Goal: Book appointment/travel/reservation

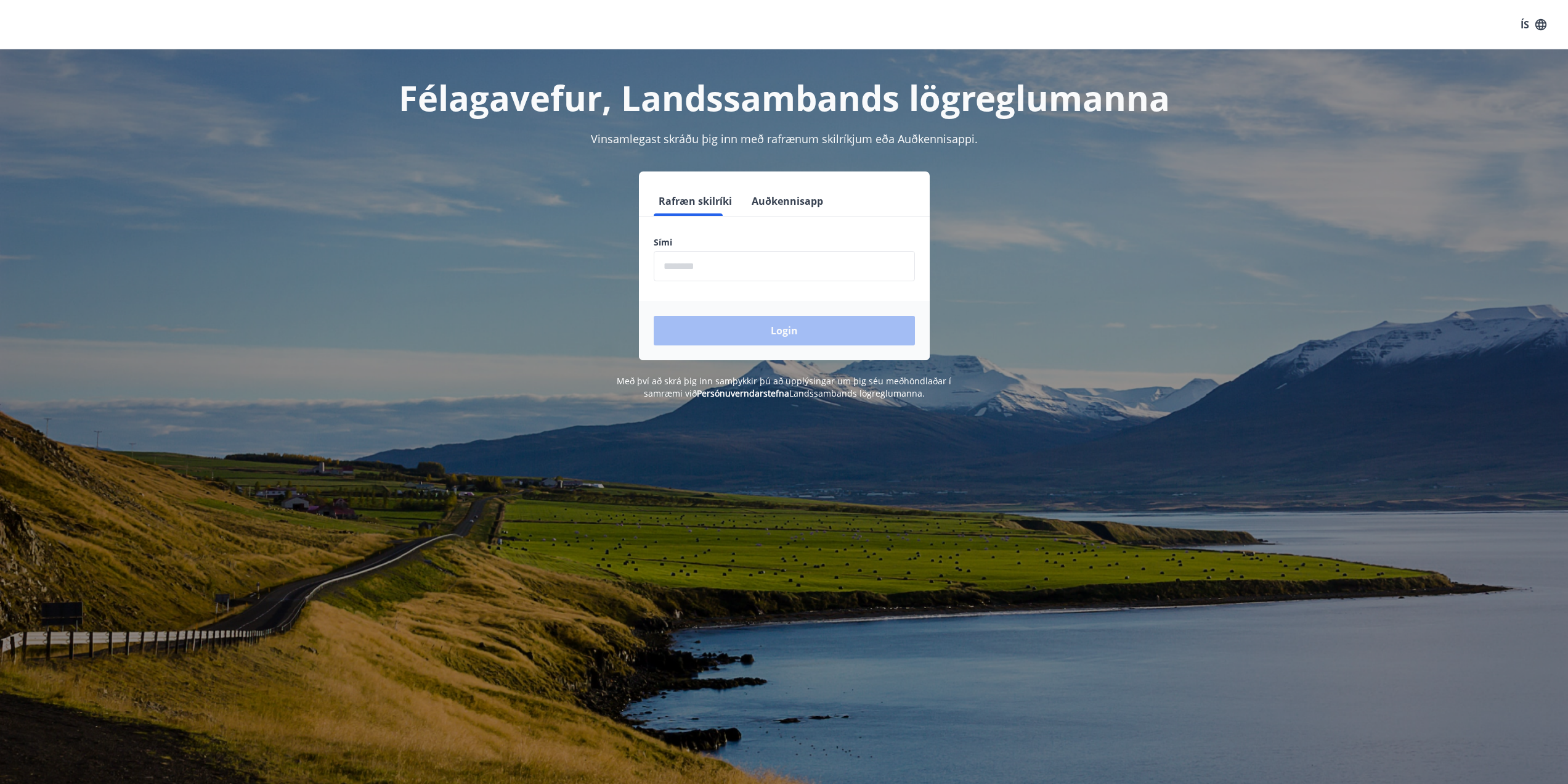
click at [687, 270] on input "phone" at bounding box center [784, 266] width 261 height 30
type input "********"
click at [731, 322] on button "Login" at bounding box center [784, 330] width 261 height 29
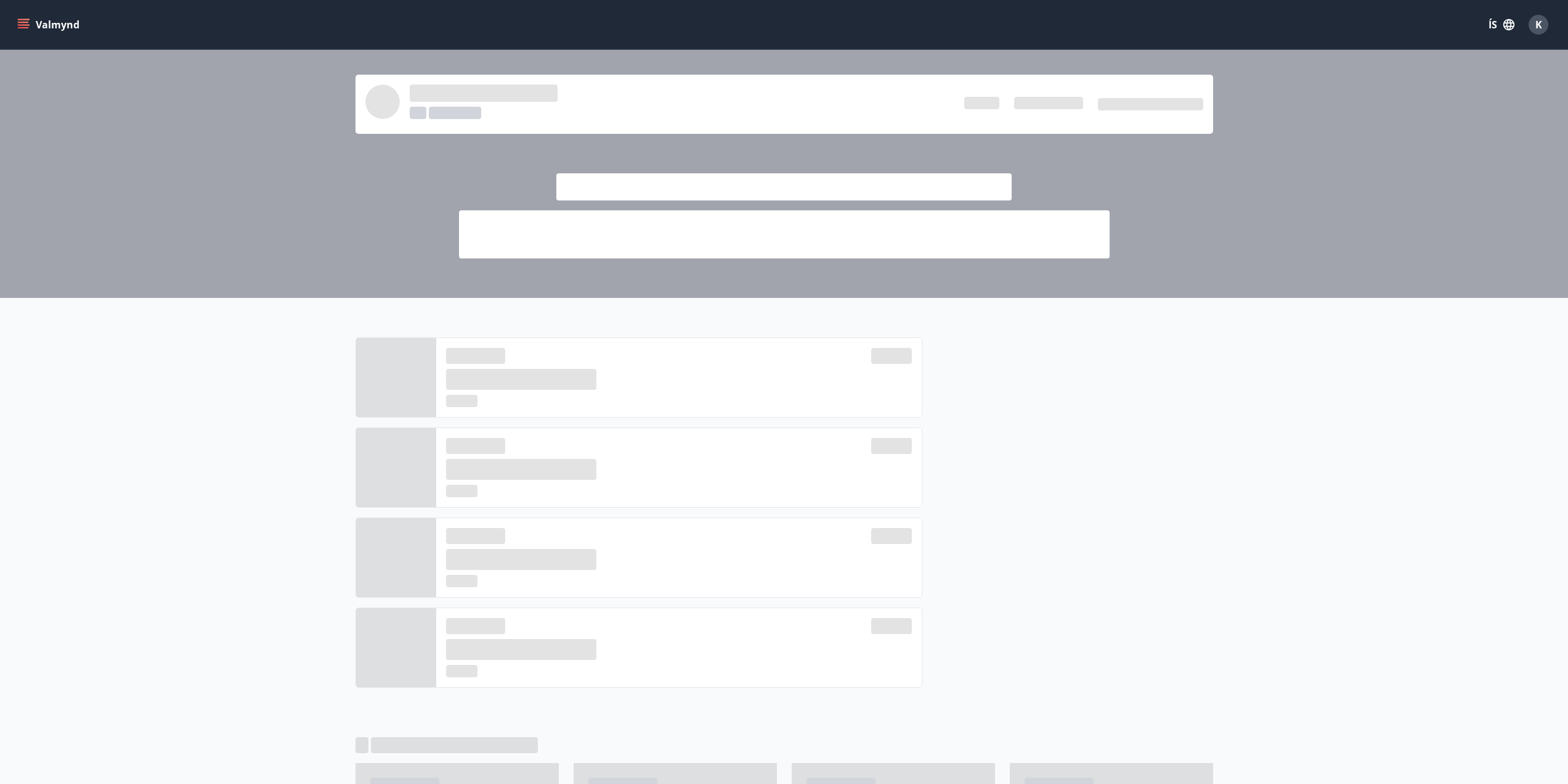
click at [214, 368] on main "Afslættir" at bounding box center [784, 770] width 1568 height 1440
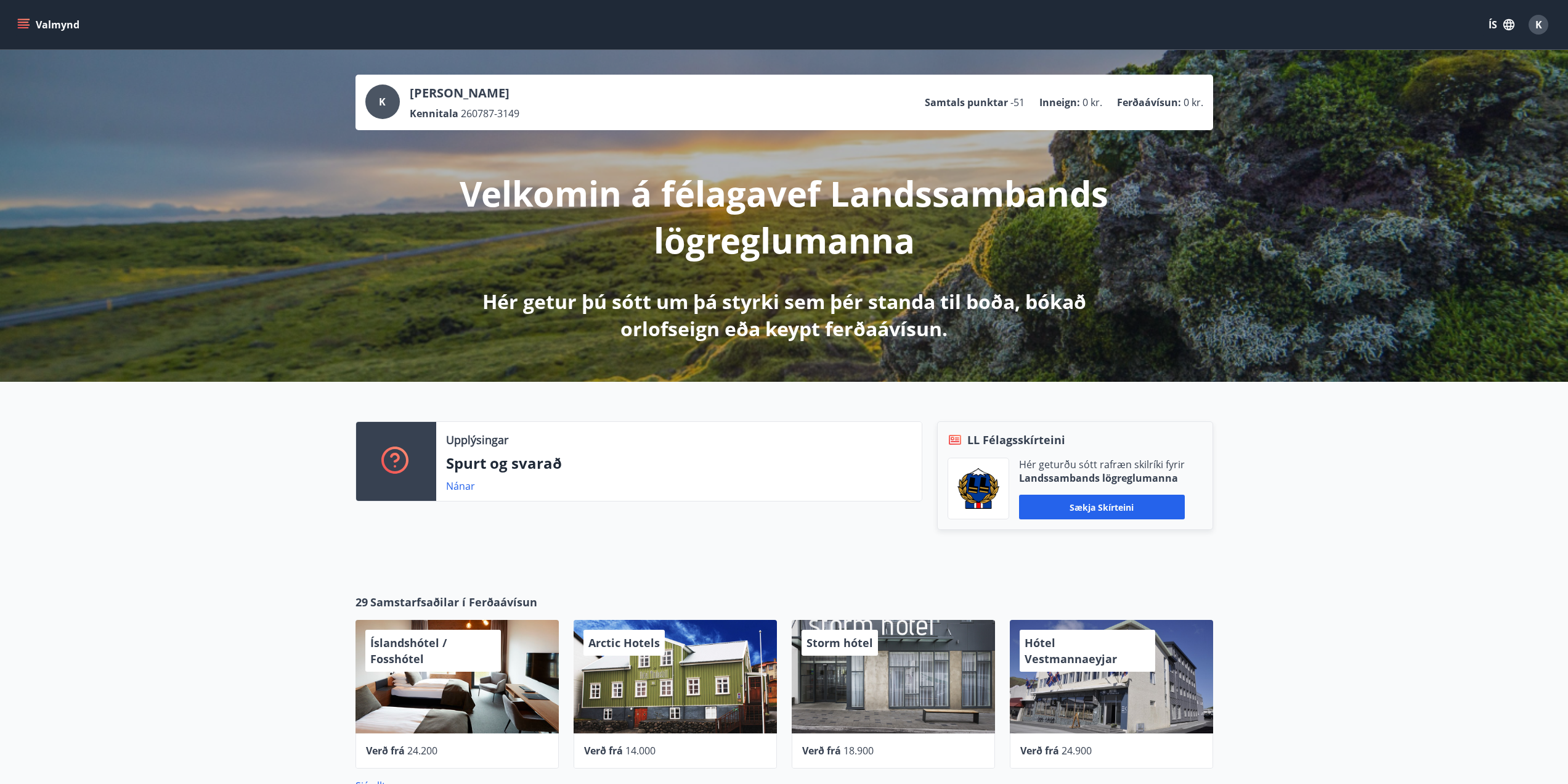
click at [27, 29] on icon "menu" at bounding box center [23, 24] width 12 height 12
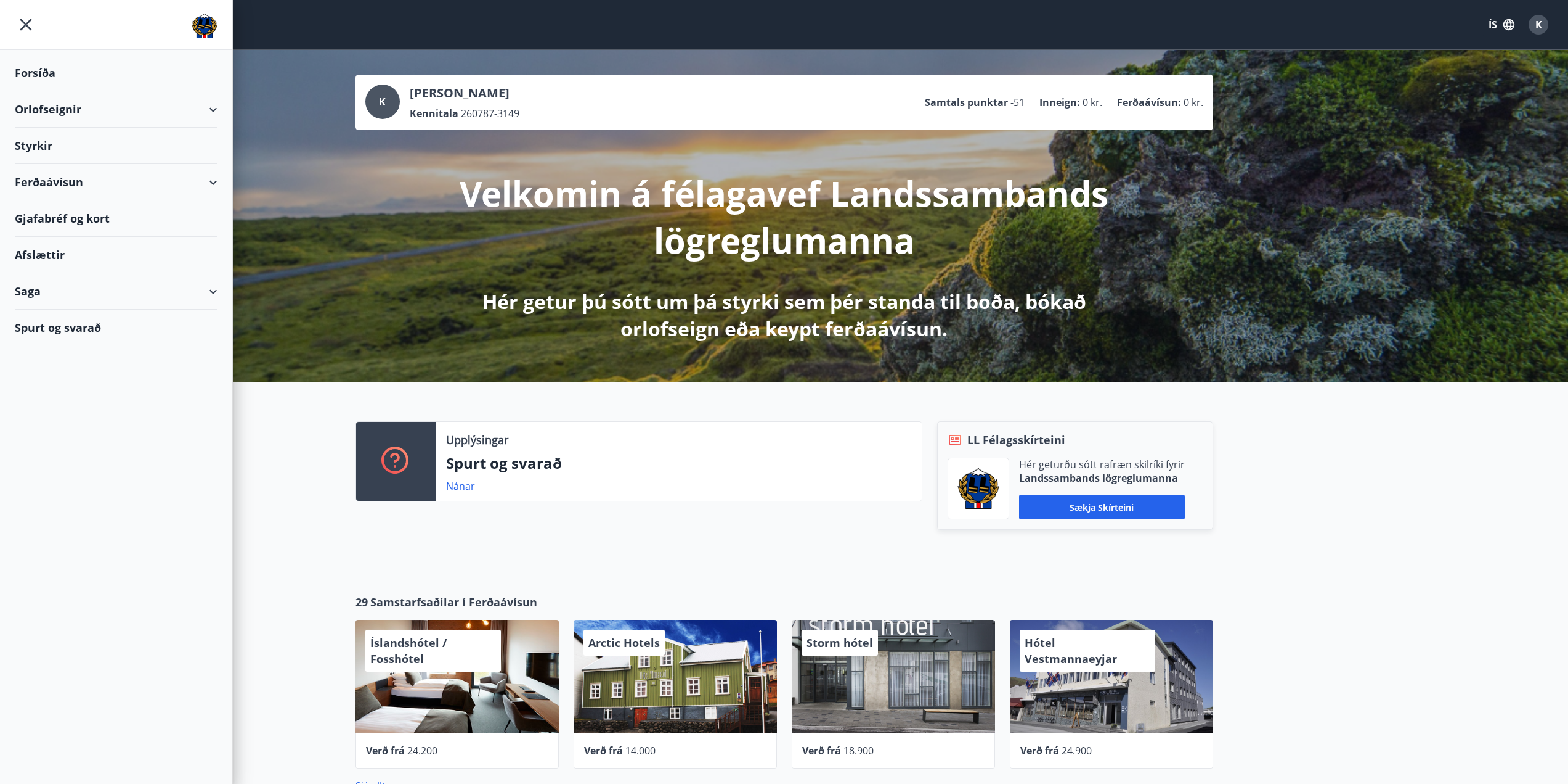
click at [84, 217] on div "Gjafabréf og kort" at bounding box center [116, 218] width 203 height 37
click at [82, 109] on div "Orlofseignir" at bounding box center [116, 110] width 203 height 37
click at [66, 164] on div "Bókunardagatal" at bounding box center [116, 166] width 183 height 26
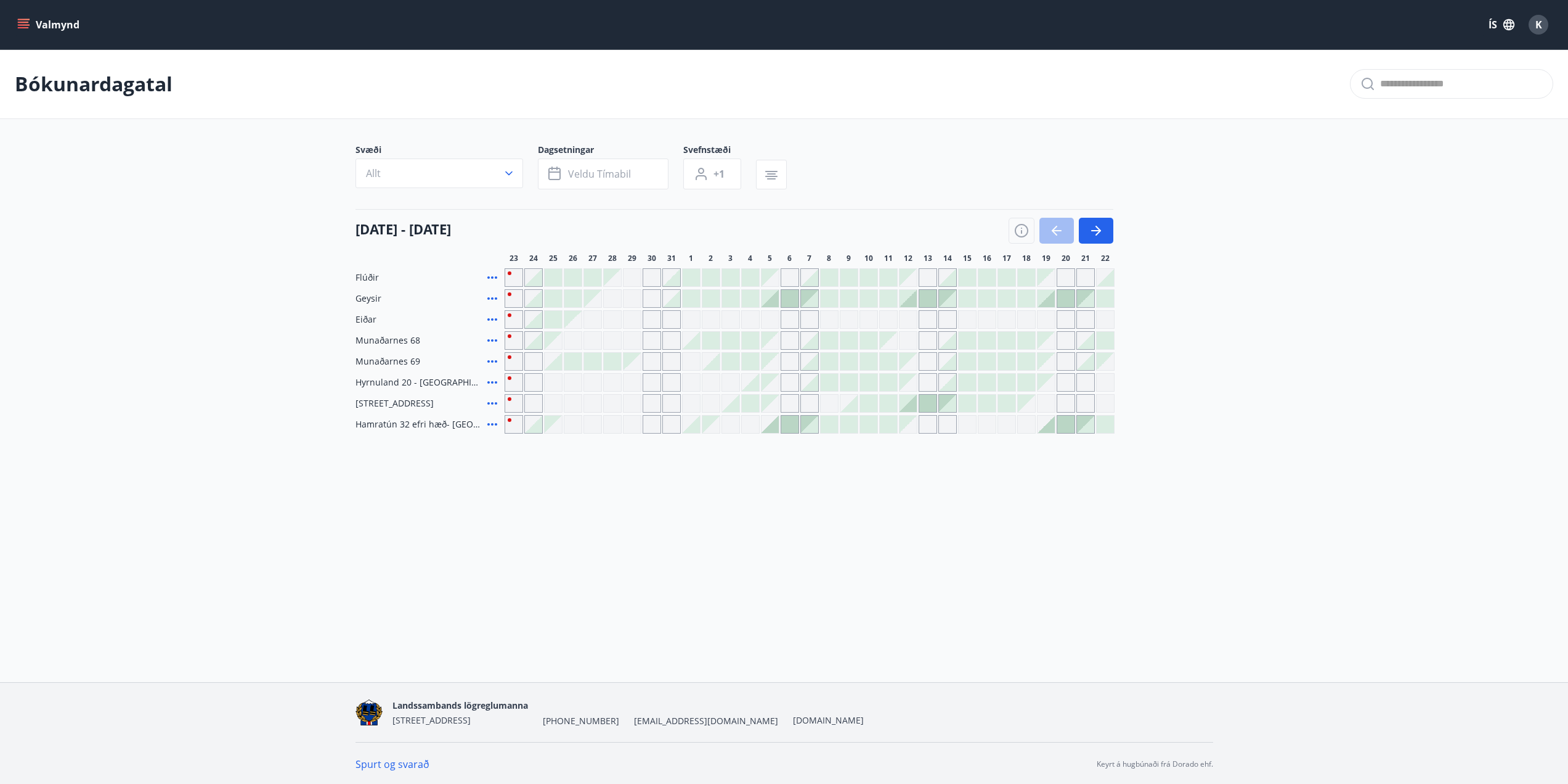
click at [1214, 225] on div "Svæði Allt Dagsetningar Veldu tímabil Svefnstæði +1 [DATE] - [DATE] 24 25 26 27…" at bounding box center [784, 288] width 888 height 290
click at [1104, 232] on button "button" at bounding box center [1096, 230] width 35 height 26
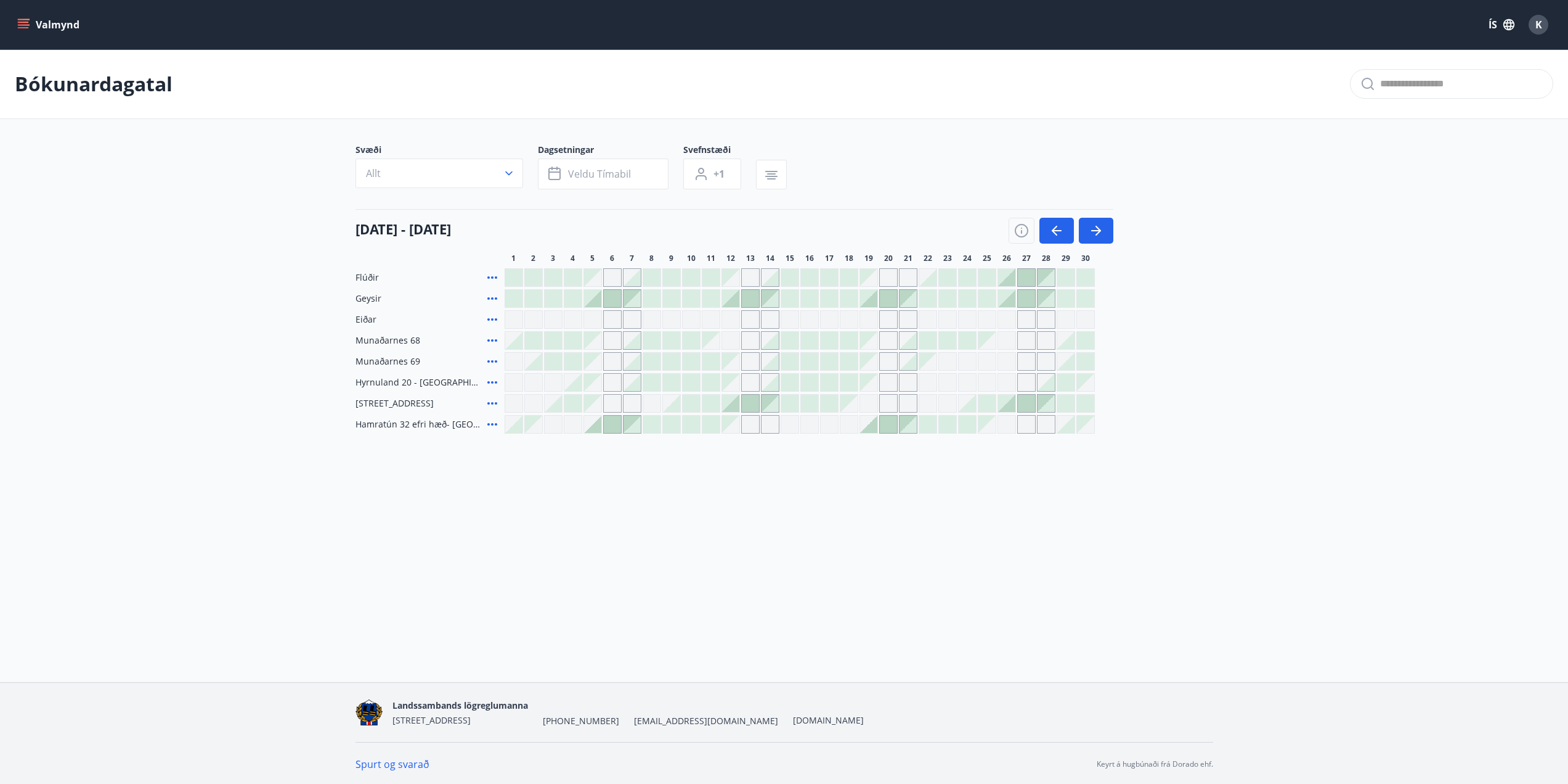
click at [874, 301] on div at bounding box center [868, 298] width 17 height 17
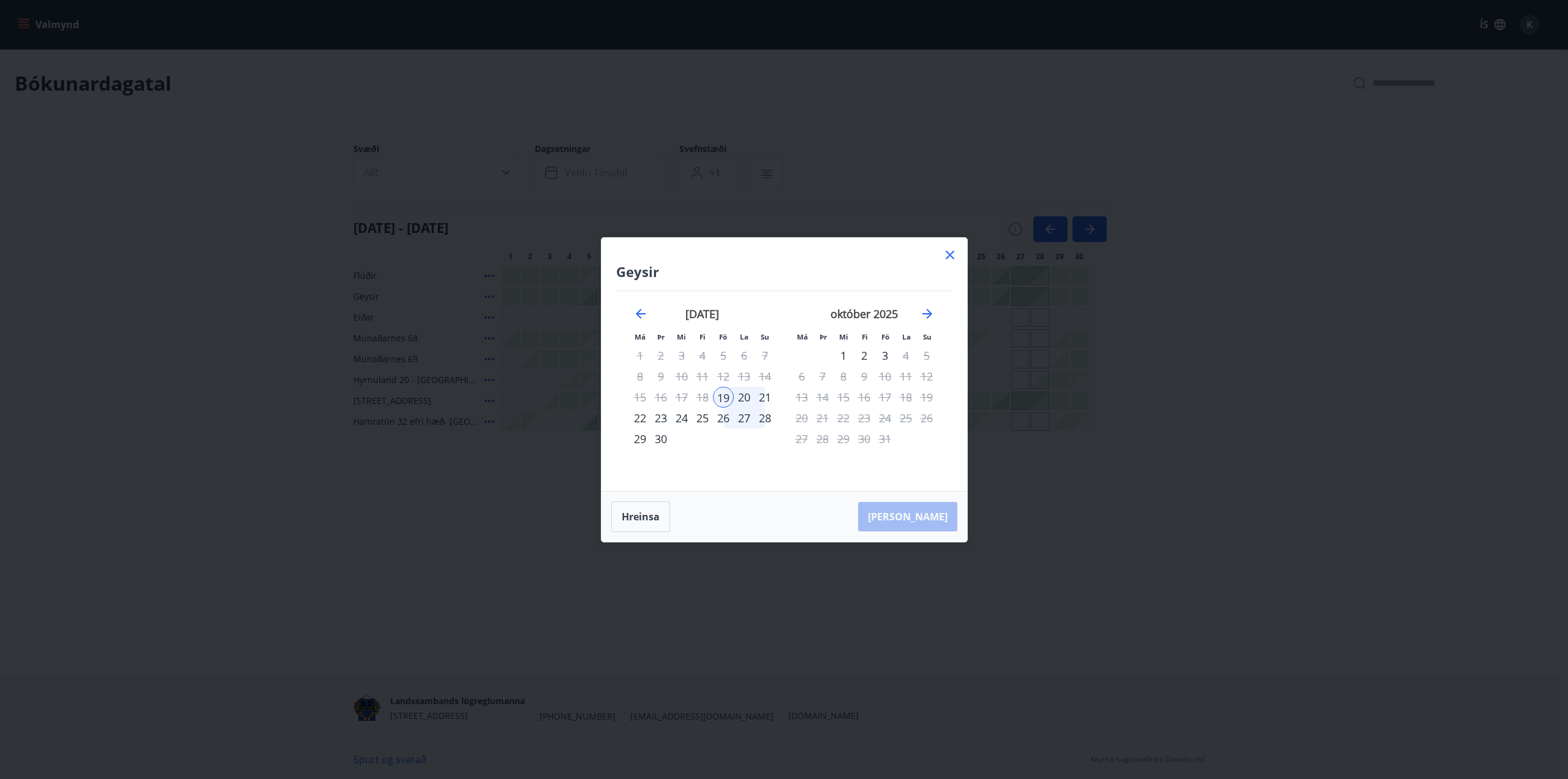
click at [764, 397] on div "21" at bounding box center [764, 397] width 21 height 21
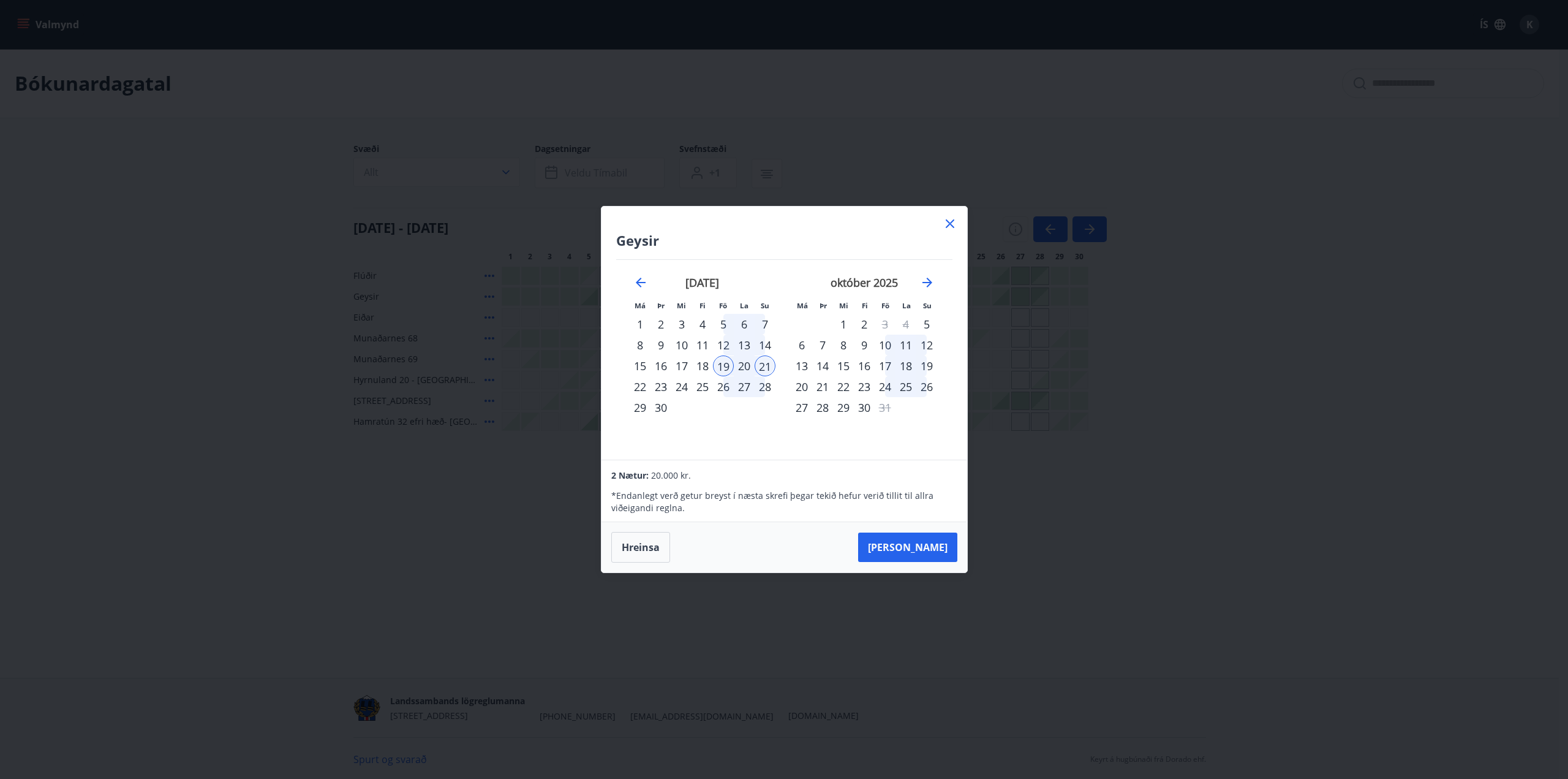
click at [952, 220] on icon at bounding box center [950, 223] width 15 height 15
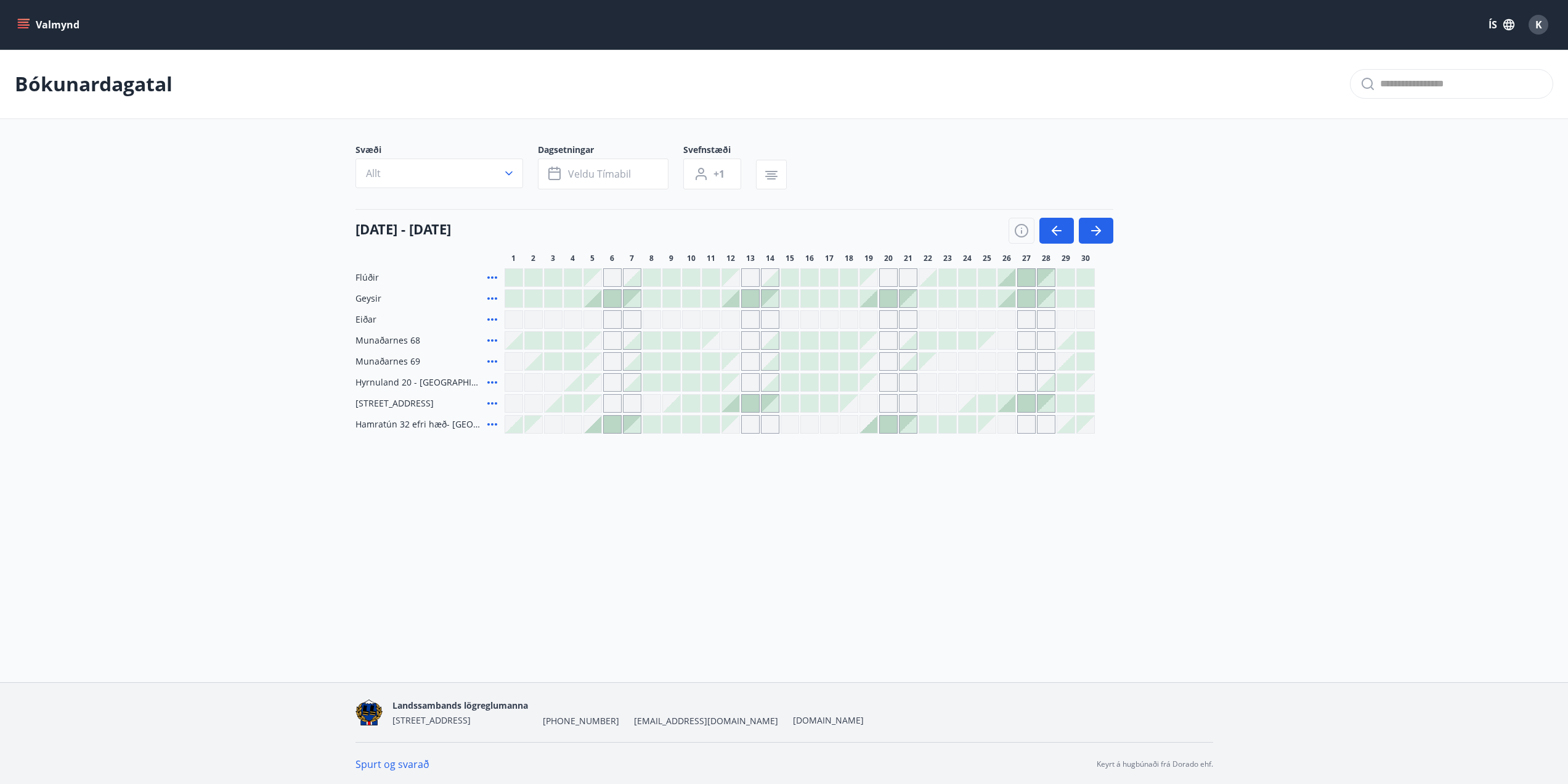
click at [1213, 299] on div "Flúðir Geysir Eiðar Munaðarnes 68 Munaðarnes 69 [GEOGRAPHIC_DATA] 20 - [GEOGRAP…" at bounding box center [784, 351] width 858 height 165
click at [1104, 229] on button "button" at bounding box center [1096, 230] width 35 height 26
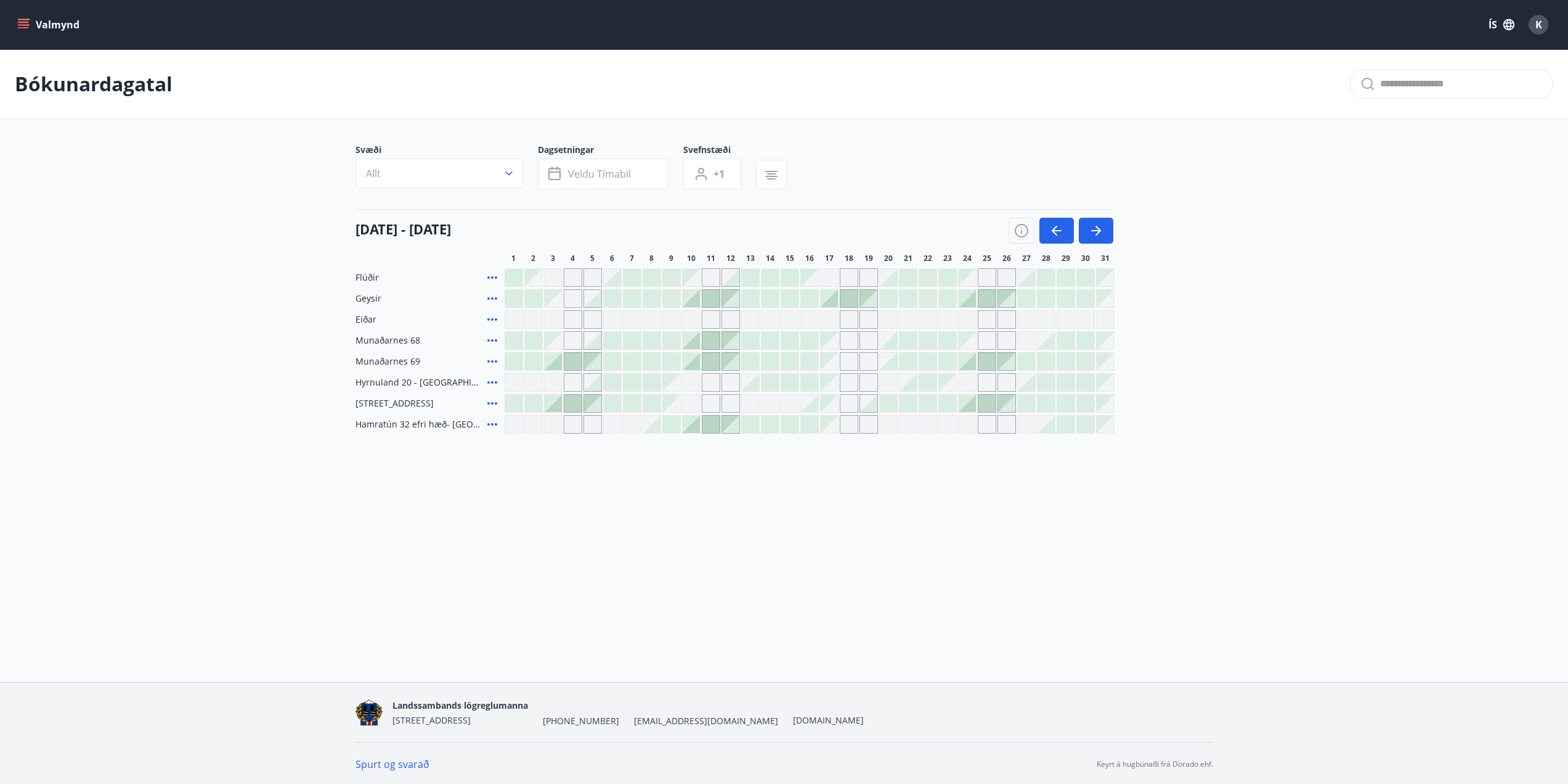
click at [1306, 240] on main "Bókunardagatal Svæði Allt Dagsetningar Veldu tímabil Svefnstæði +1 [DATE] - [DA…" at bounding box center [784, 241] width 1568 height 384
click at [555, 363] on div at bounding box center [552, 361] width 17 height 17
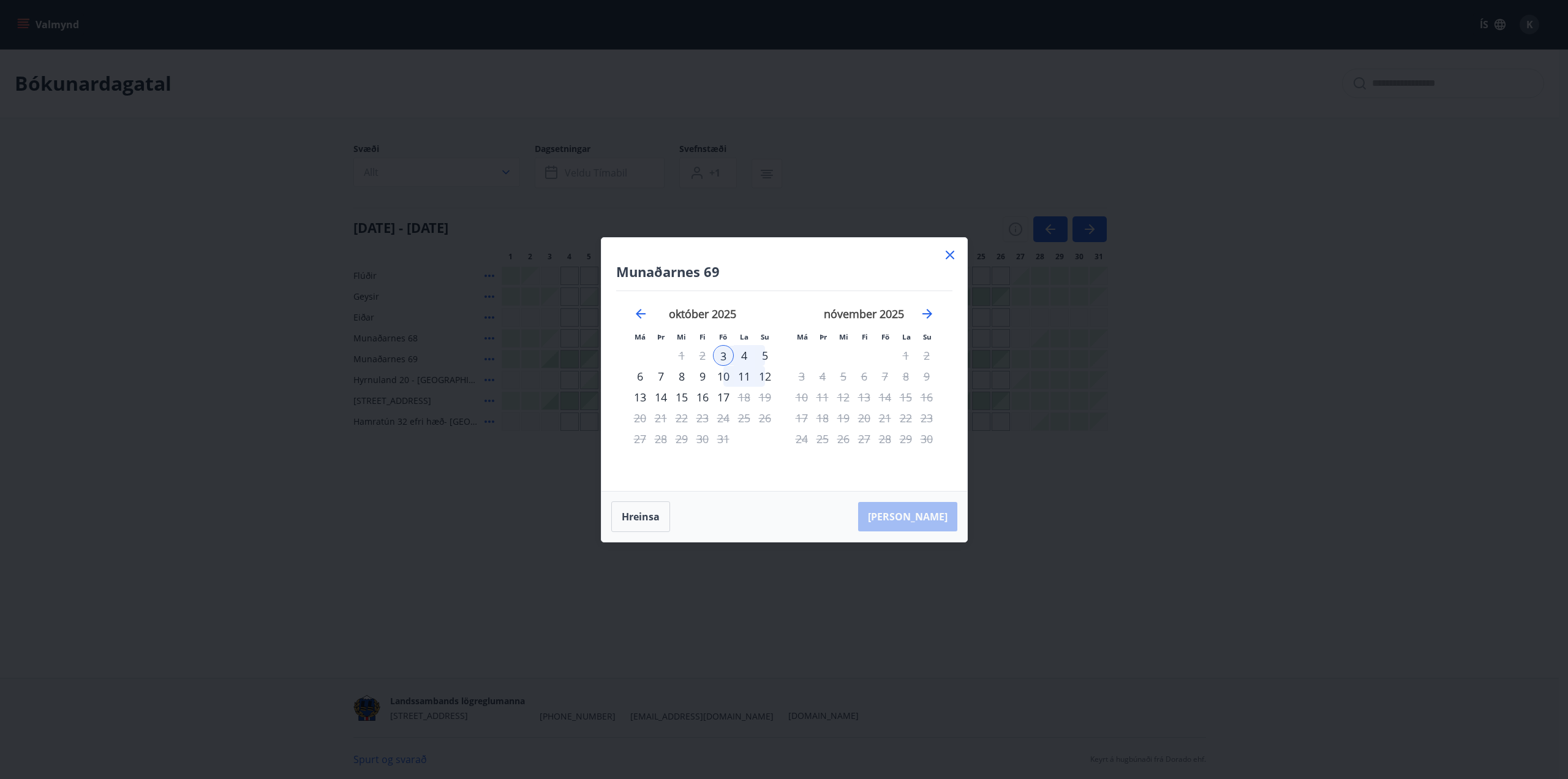
click at [766, 355] on div "5" at bounding box center [764, 355] width 21 height 21
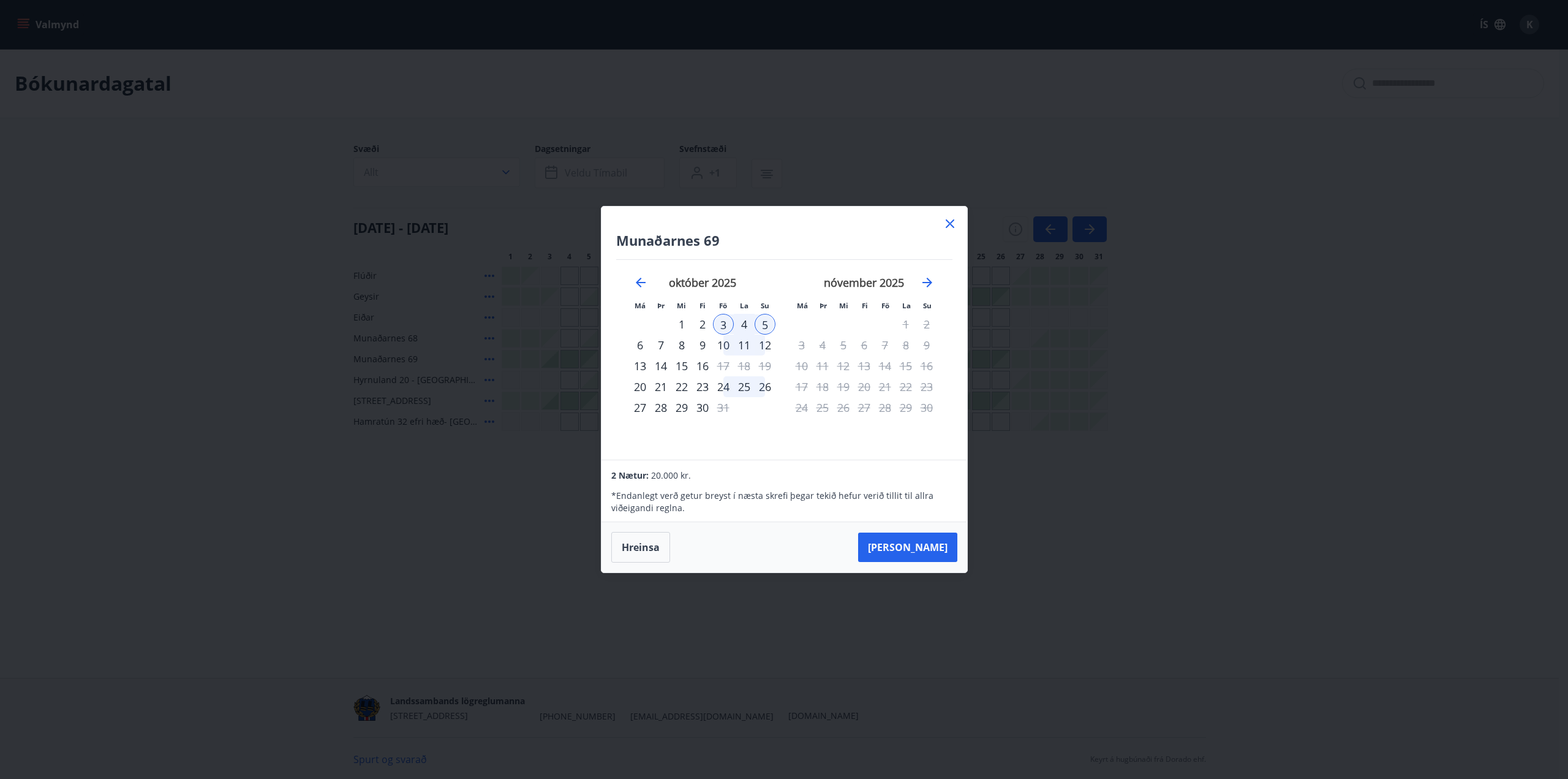
click at [951, 226] on icon at bounding box center [950, 223] width 15 height 15
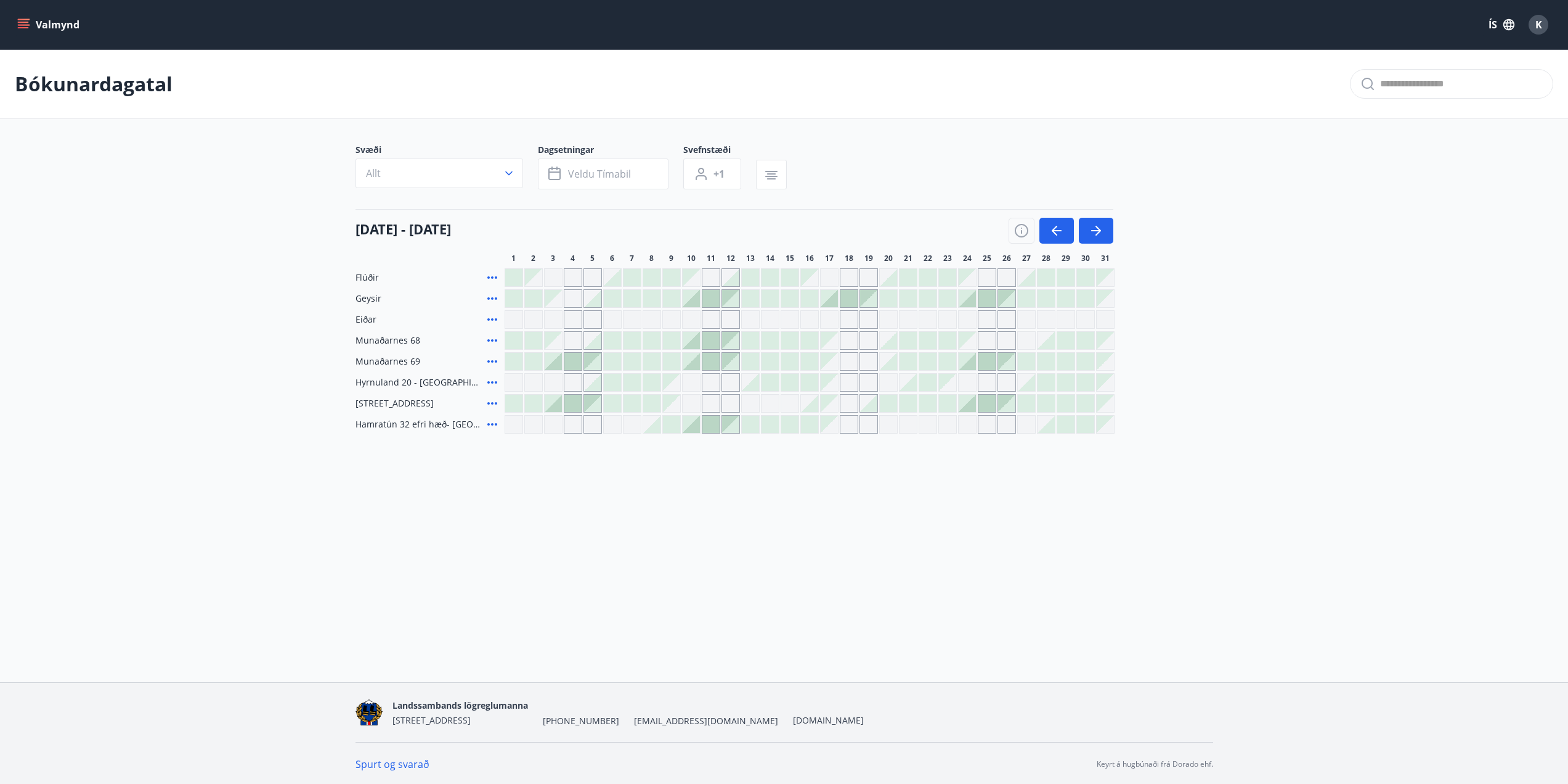
click at [1216, 244] on div "Svæði Allt Dagsetningar Veldu tímabil Svefnstæði +1 [DATE] - [DATE] 1 2 3 4 5 6…" at bounding box center [784, 288] width 888 height 290
click at [22, 21] on icon "menu" at bounding box center [23, 24] width 12 height 12
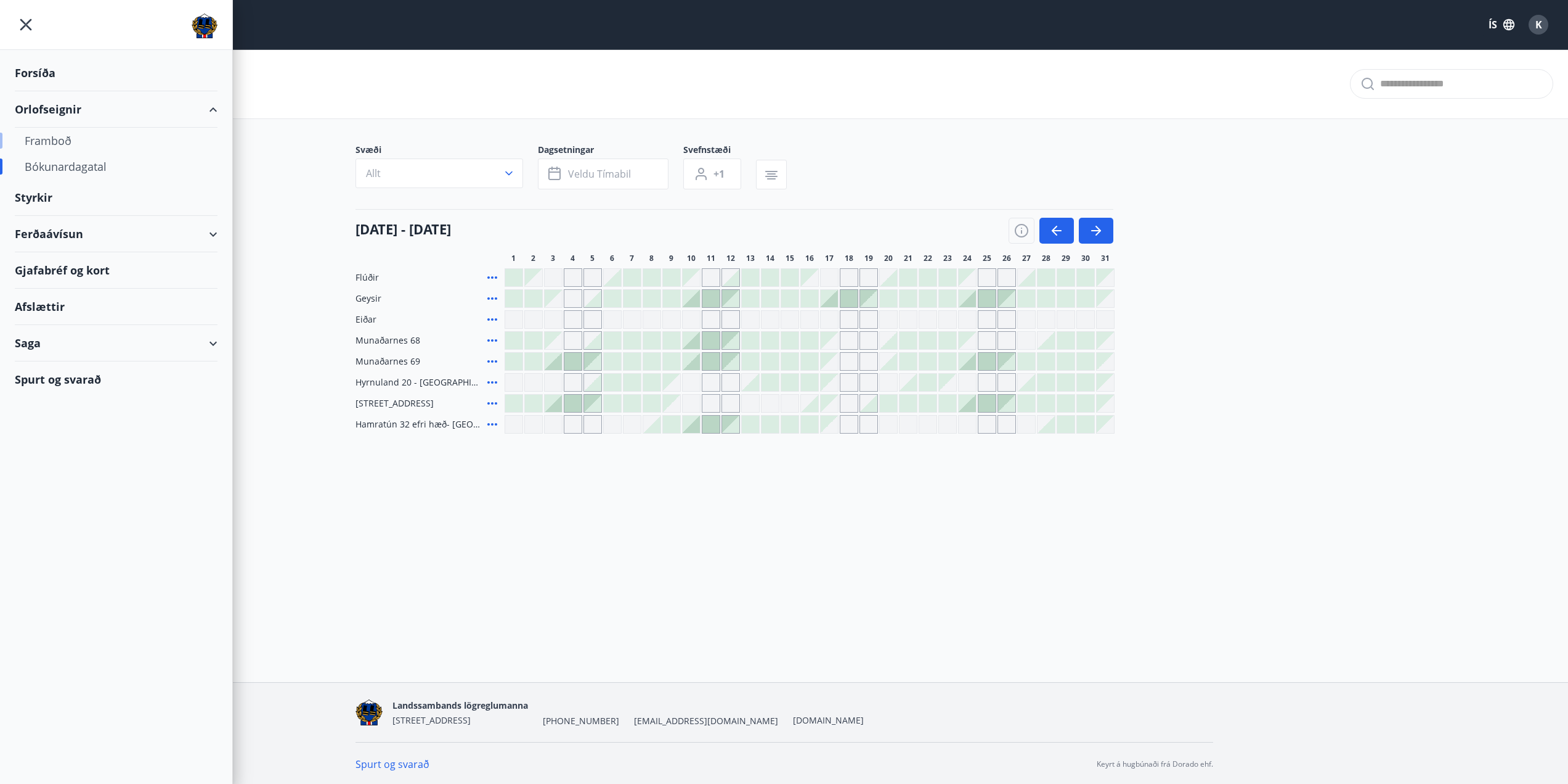
click at [56, 143] on div "Framboð" at bounding box center [116, 141] width 183 height 26
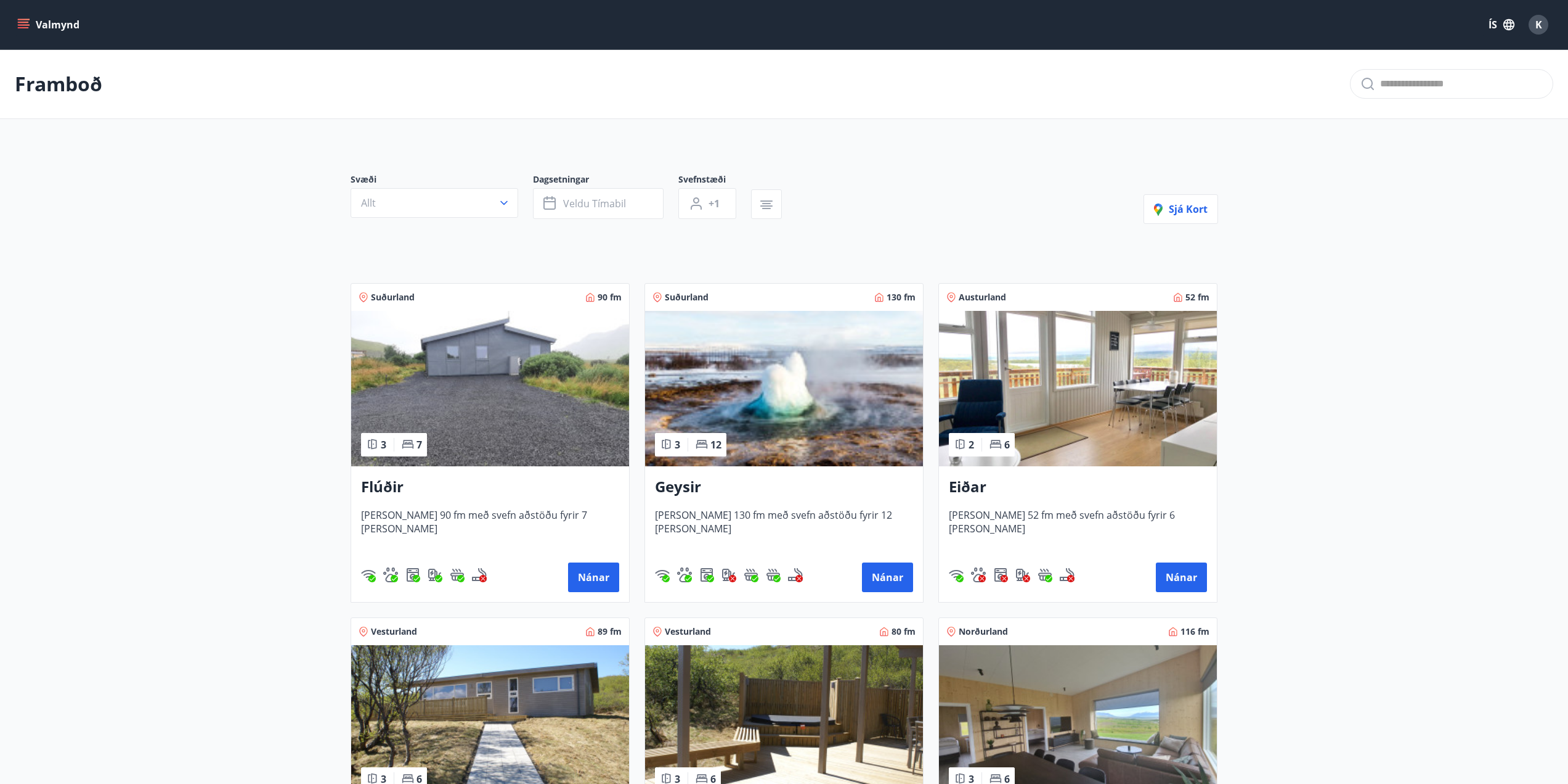
click at [723, 350] on img at bounding box center [784, 388] width 278 height 155
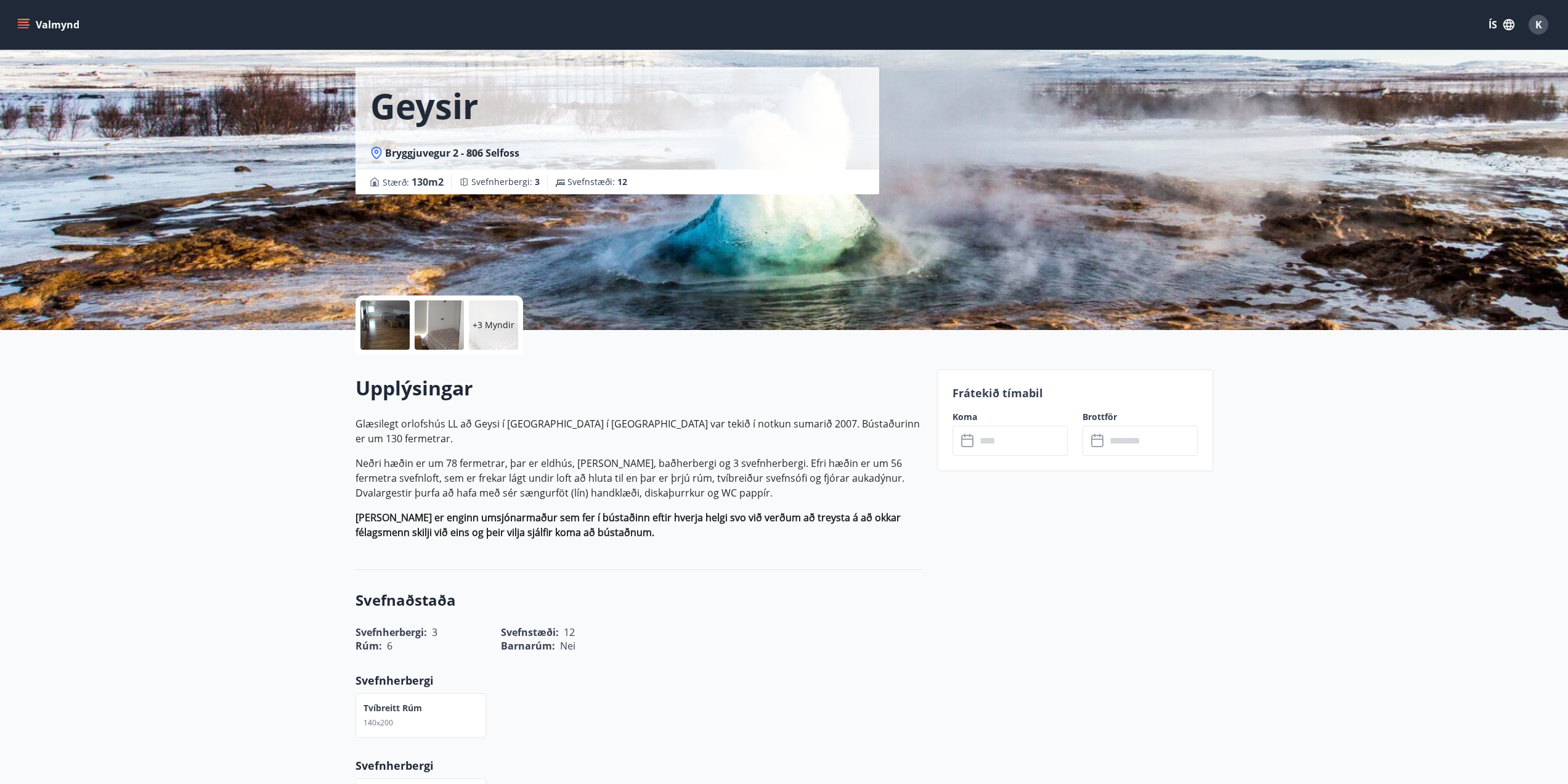
scroll to position [61, 0]
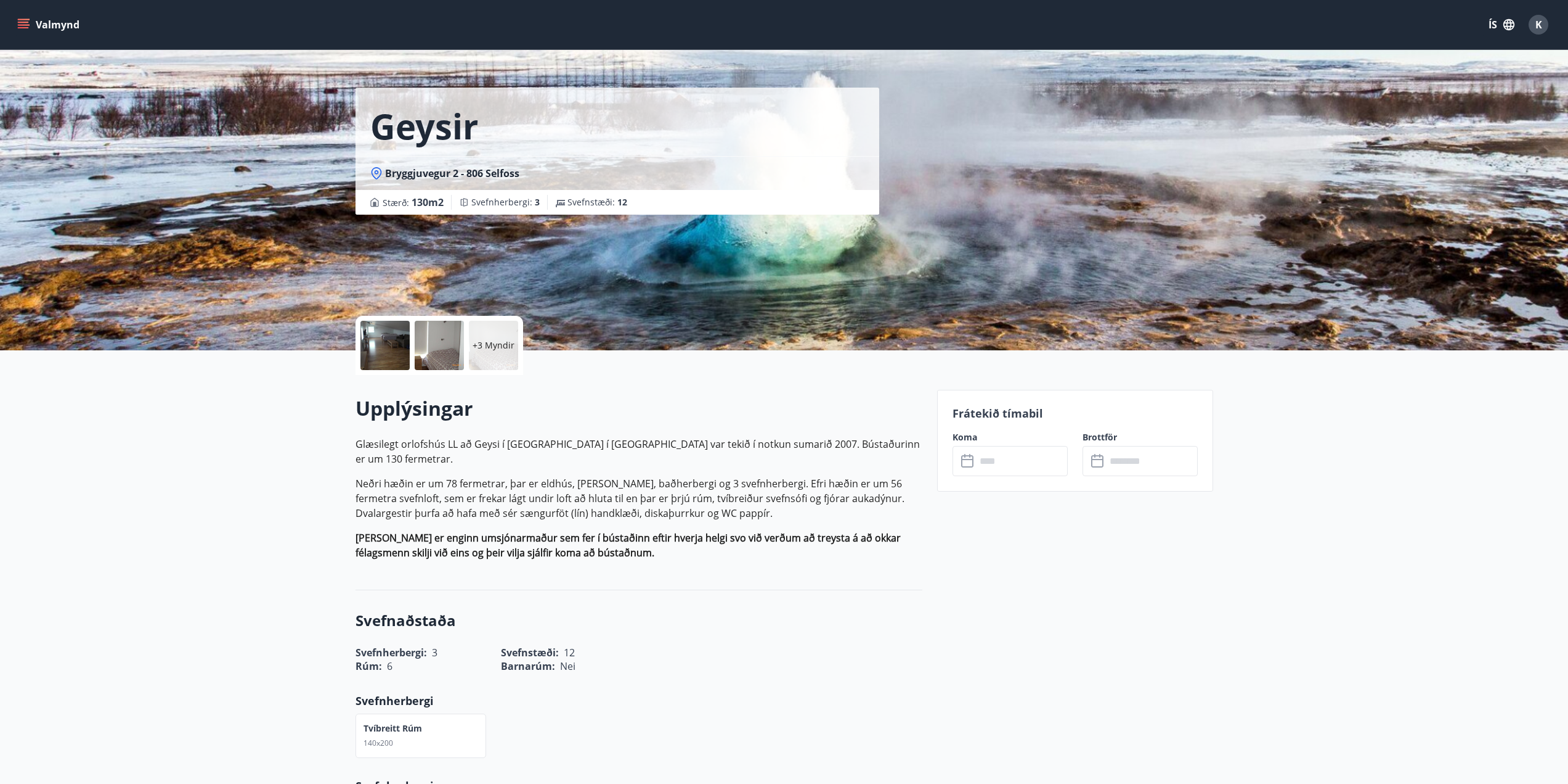
scroll to position [0, 0]
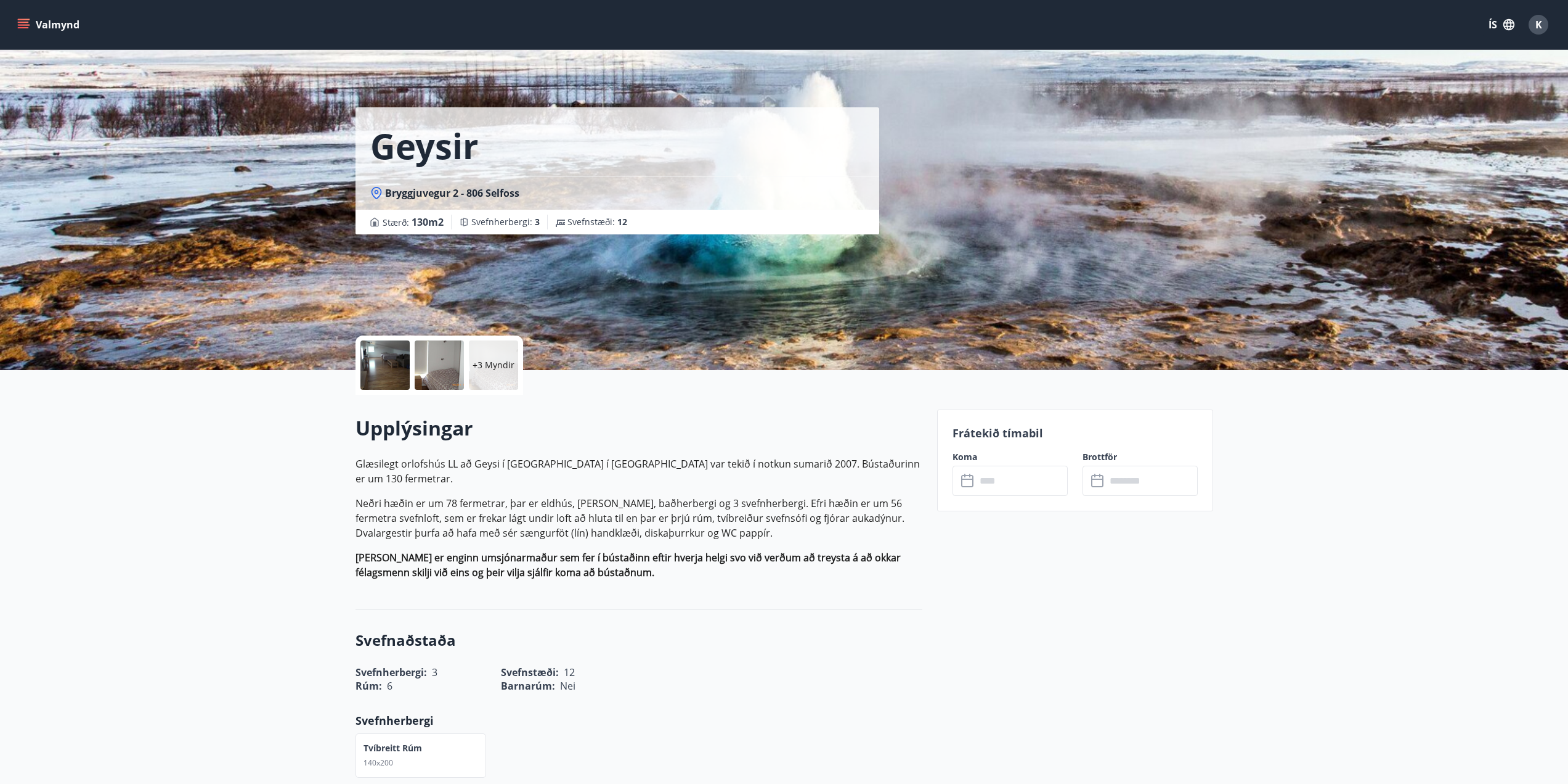
click at [36, 21] on button "Valmynd" at bounding box center [49, 25] width 69 height 22
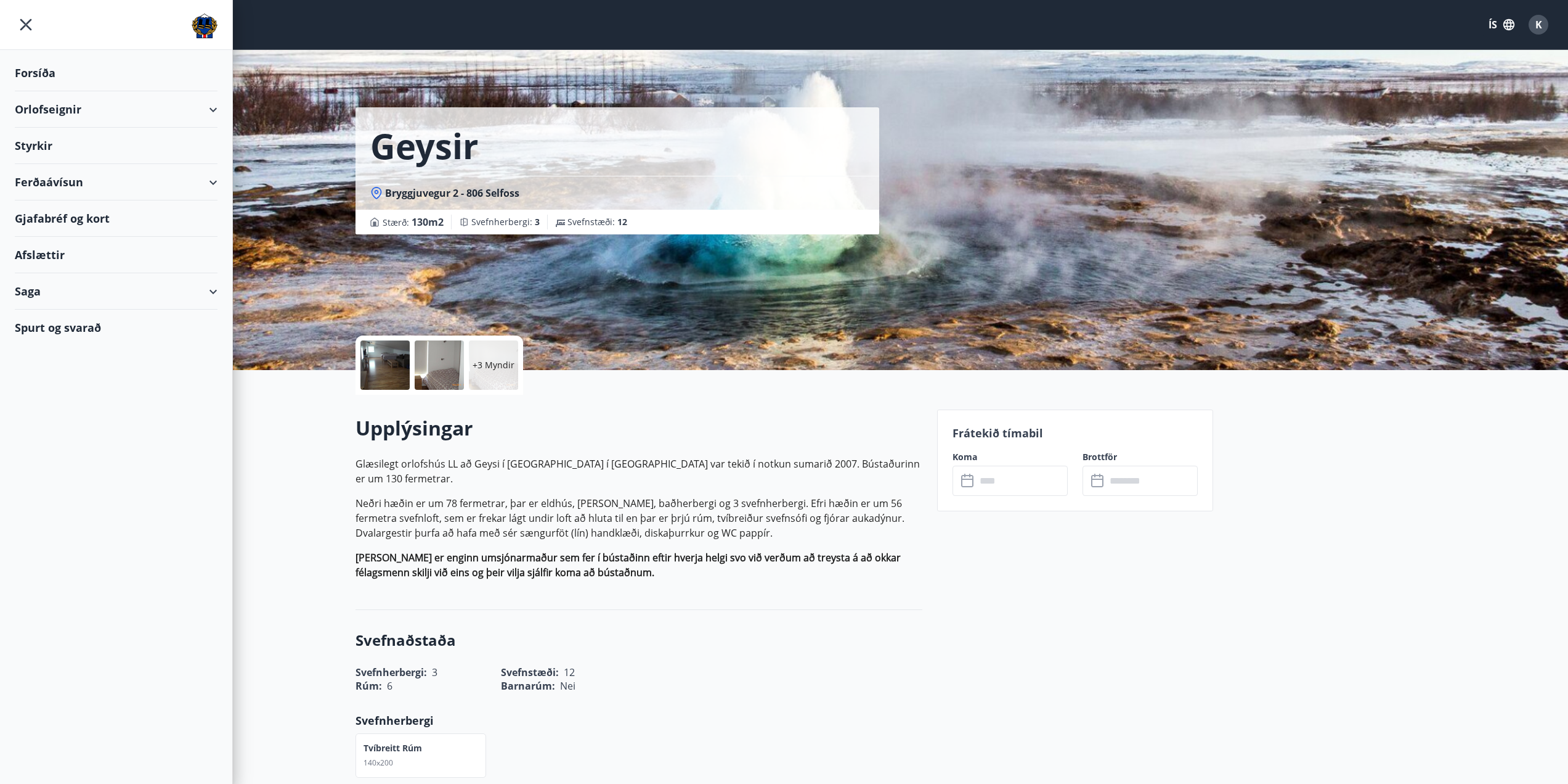
click at [66, 110] on div "Orlofseignir" at bounding box center [116, 110] width 203 height 37
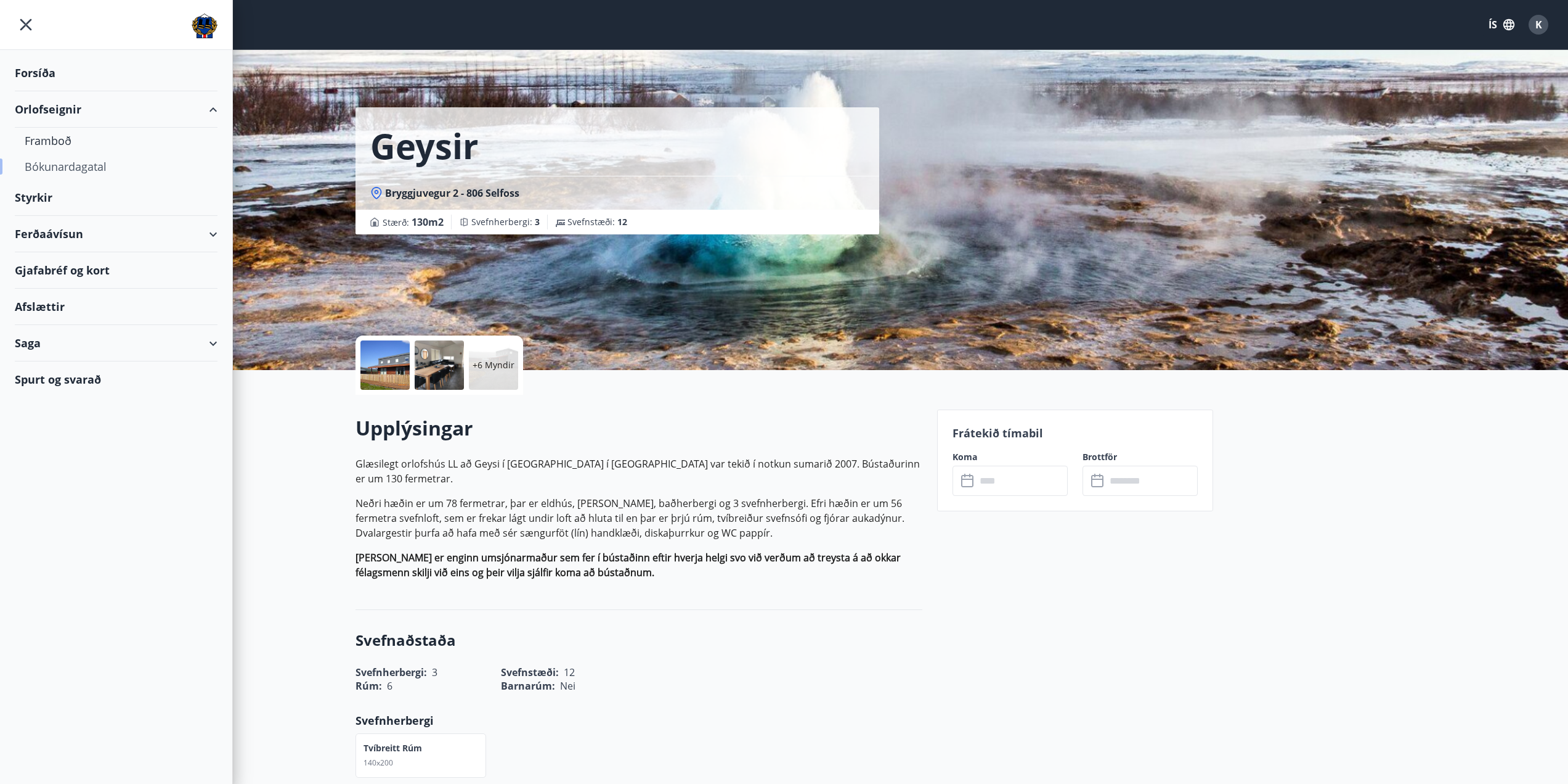
click at [57, 167] on div "Bókunardagatal" at bounding box center [116, 166] width 183 height 26
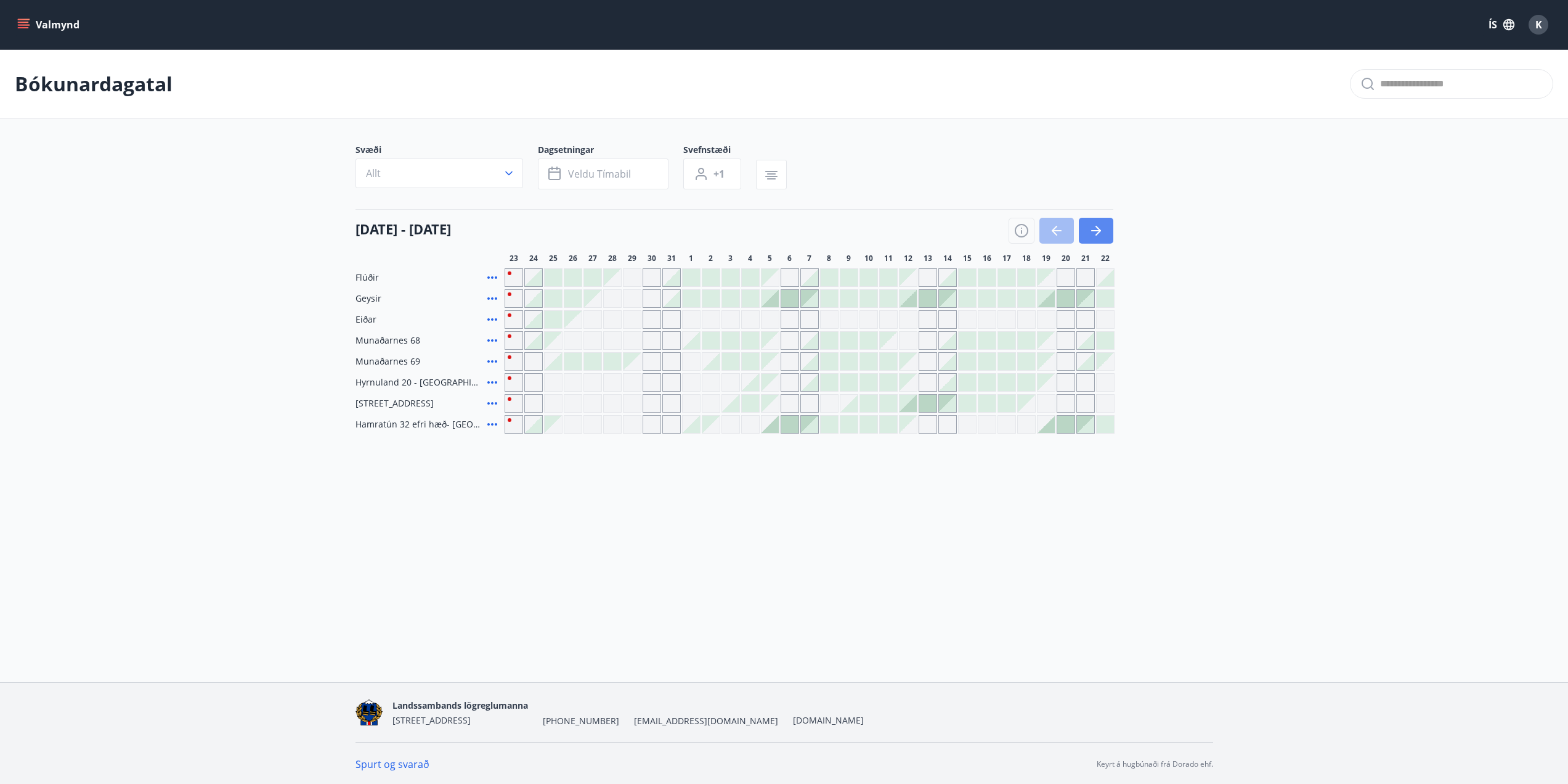
click at [1101, 228] on icon "button" at bounding box center [1096, 230] width 15 height 15
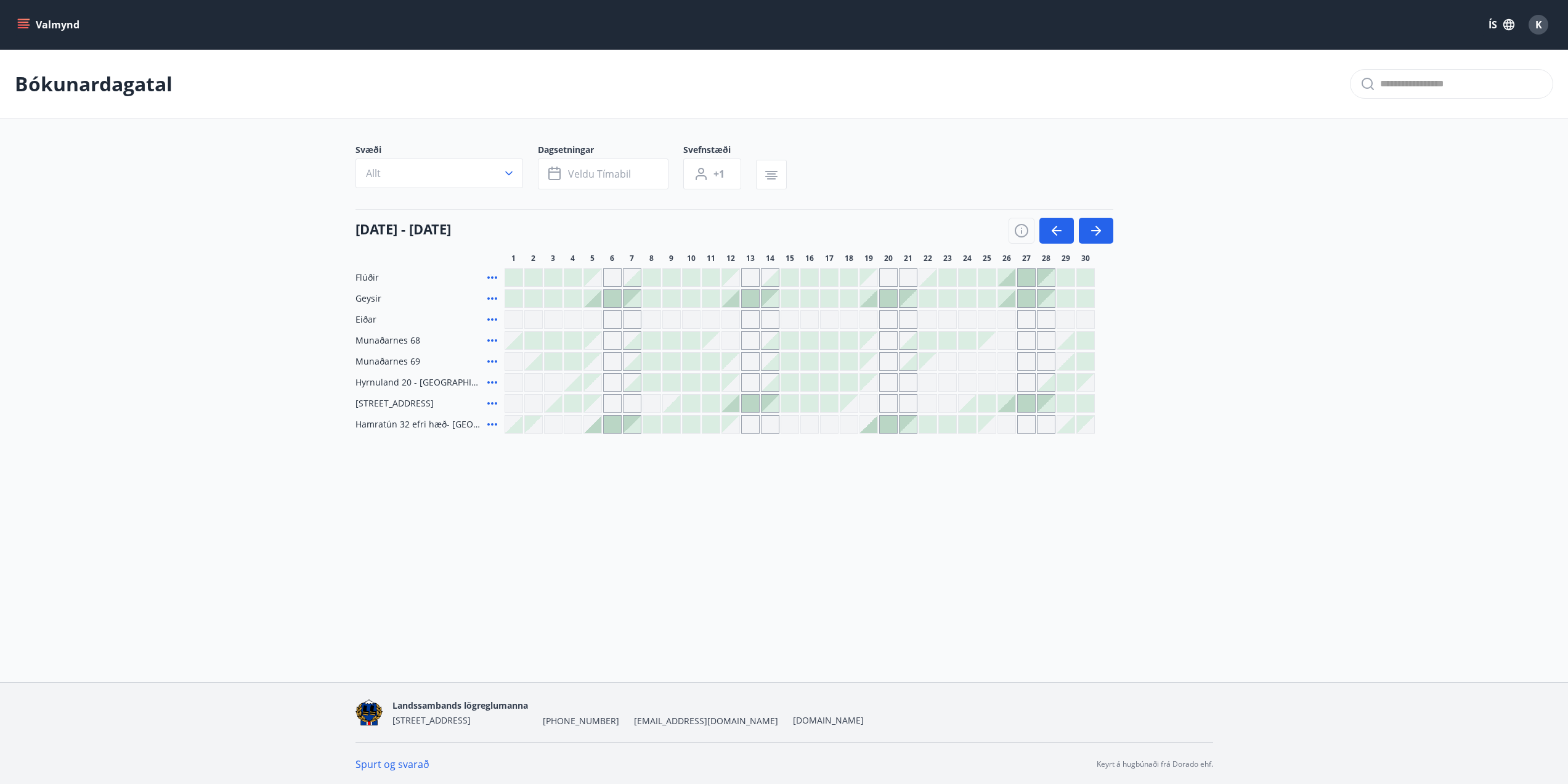
click at [1202, 227] on div "[DATE] - [DATE] 1 2 3 4 5 6 7 8 9 10 11 12 13 14 15 16 17 18 19 20 21 22 23 24 …" at bounding box center [784, 236] width 858 height 54
click at [1204, 239] on div "[DATE] - [DATE] 1 2 3 4 5 6 7 8 9 10 11 12 13 14 15 16 17 18 19 20 21 22 23 24 …" at bounding box center [784, 236] width 858 height 54
click at [1100, 237] on icon "button" at bounding box center [1096, 230] width 15 height 15
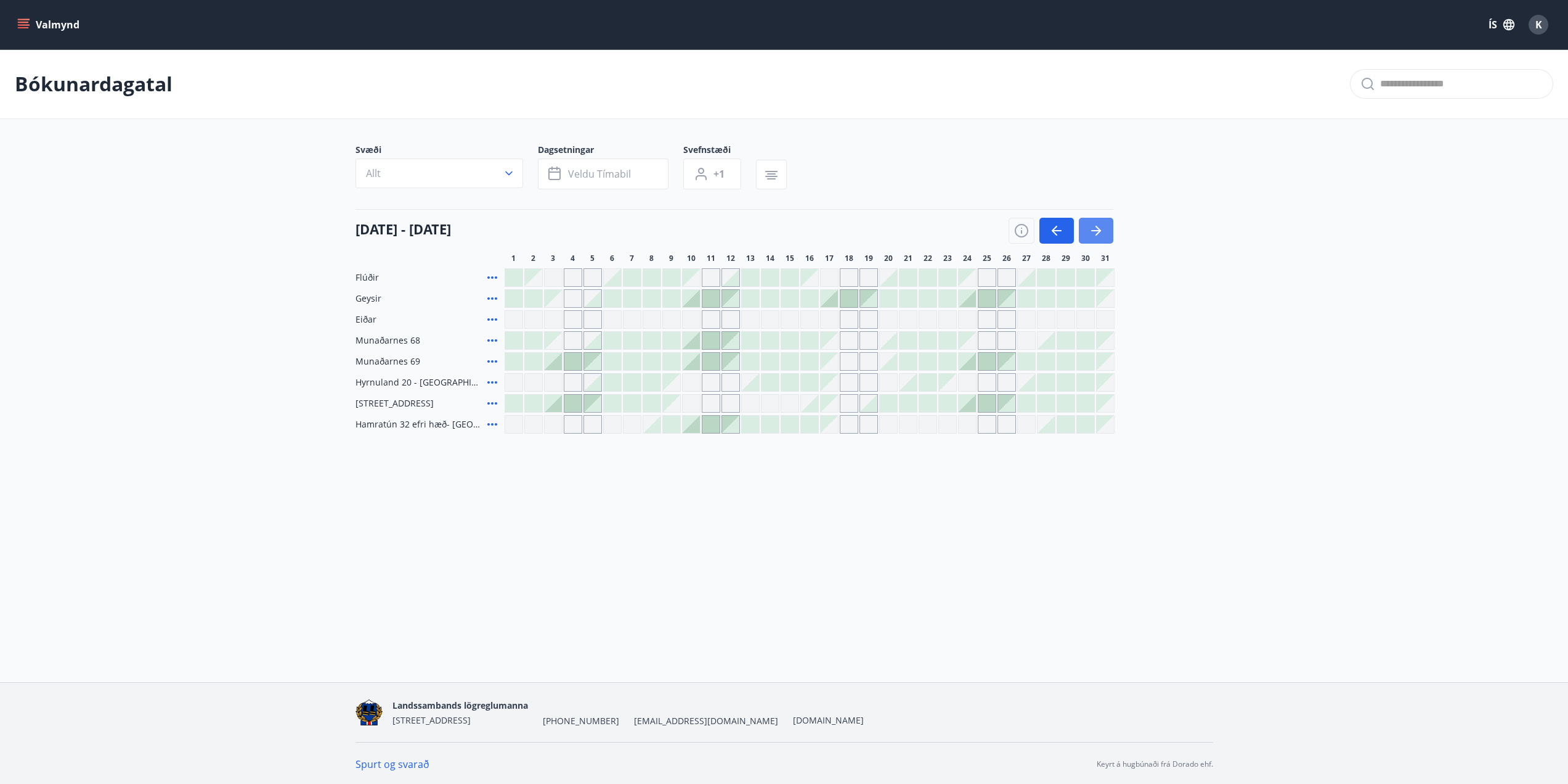
click at [1101, 234] on icon "button" at bounding box center [1096, 230] width 15 height 15
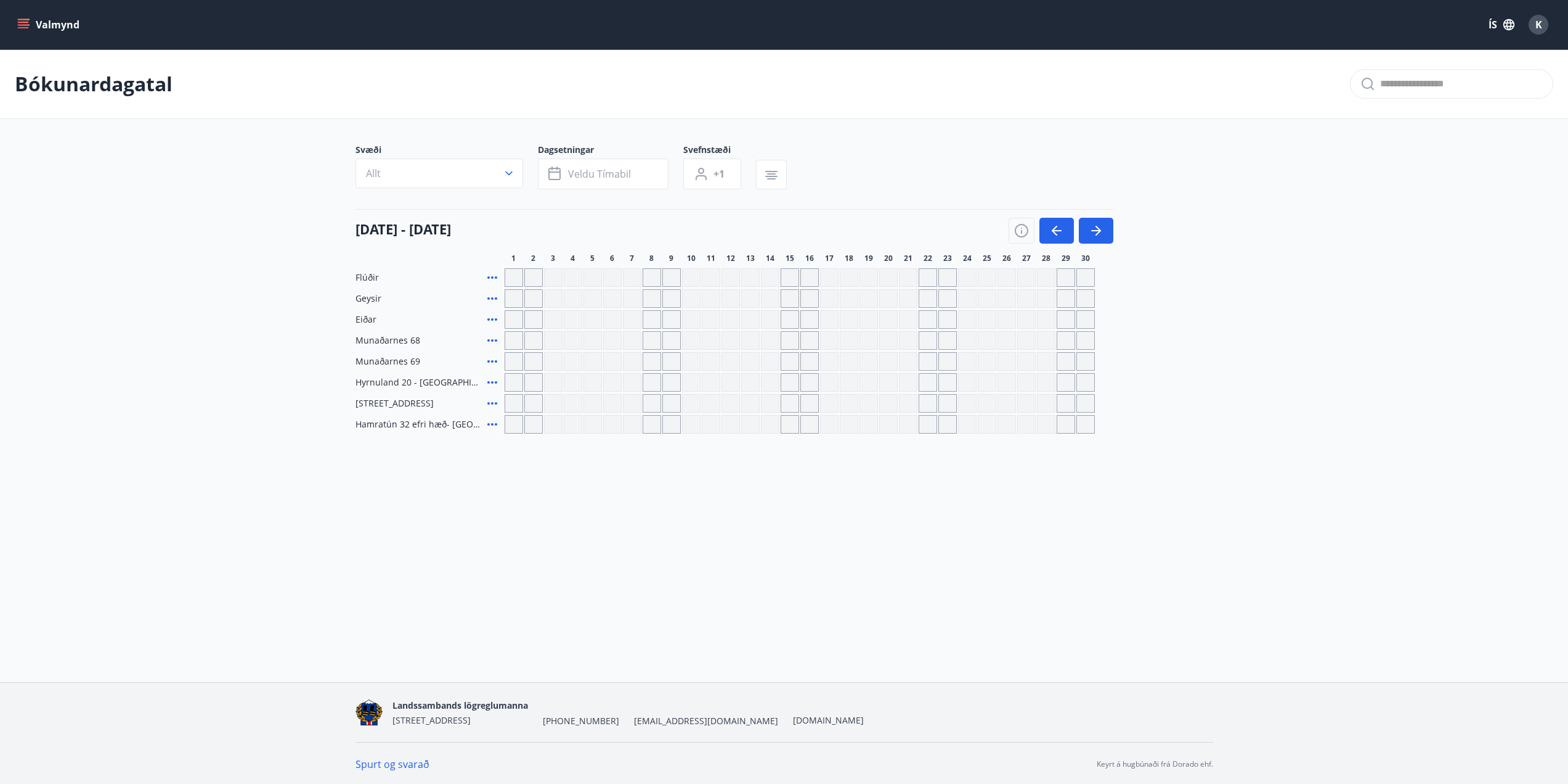
click at [23, 22] on icon "menu" at bounding box center [24, 22] width 11 height 1
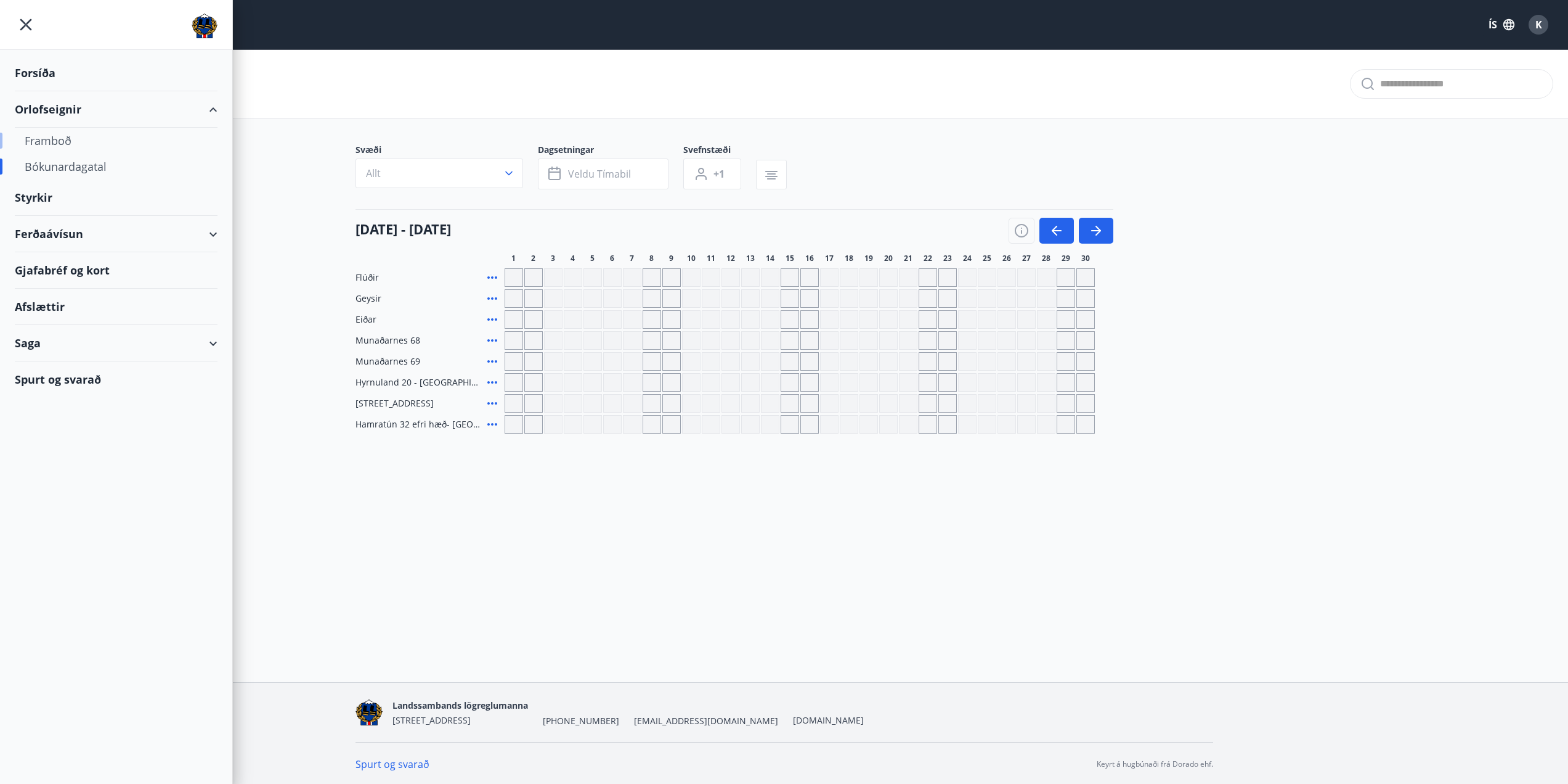
click at [59, 140] on div "Framboð" at bounding box center [116, 141] width 183 height 26
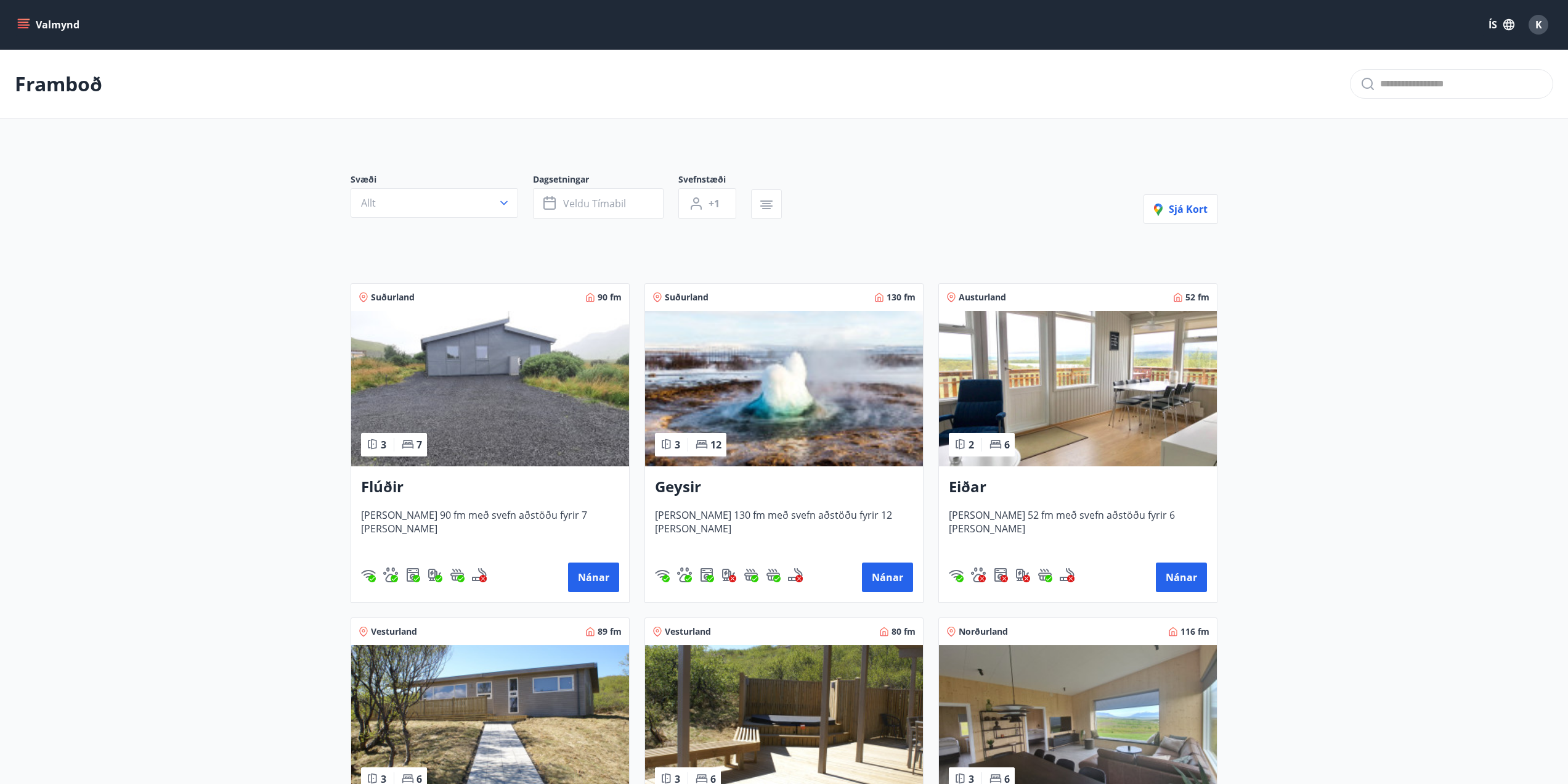
click at [816, 408] on img at bounding box center [784, 388] width 278 height 155
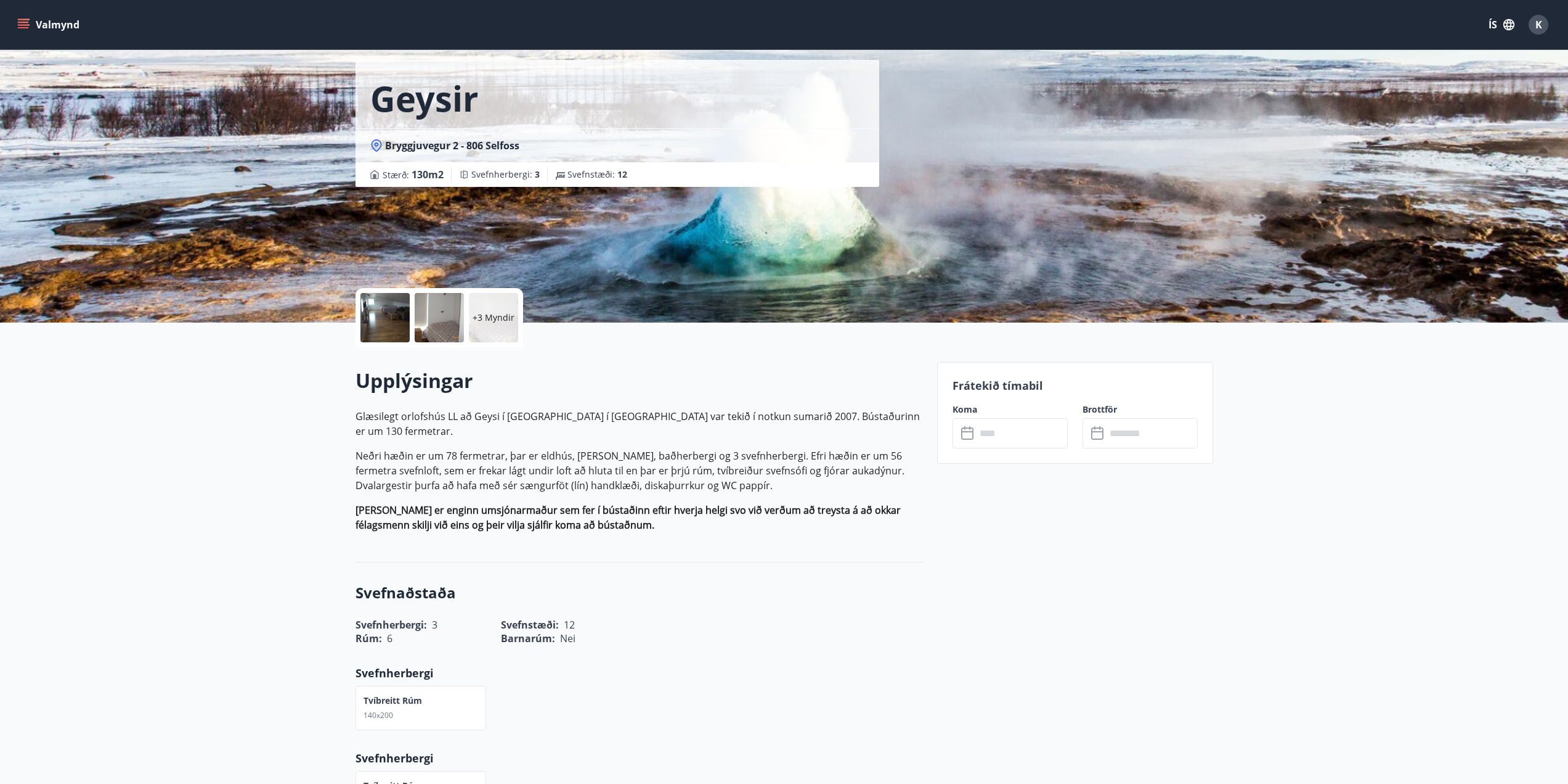
scroll to position [123, 0]
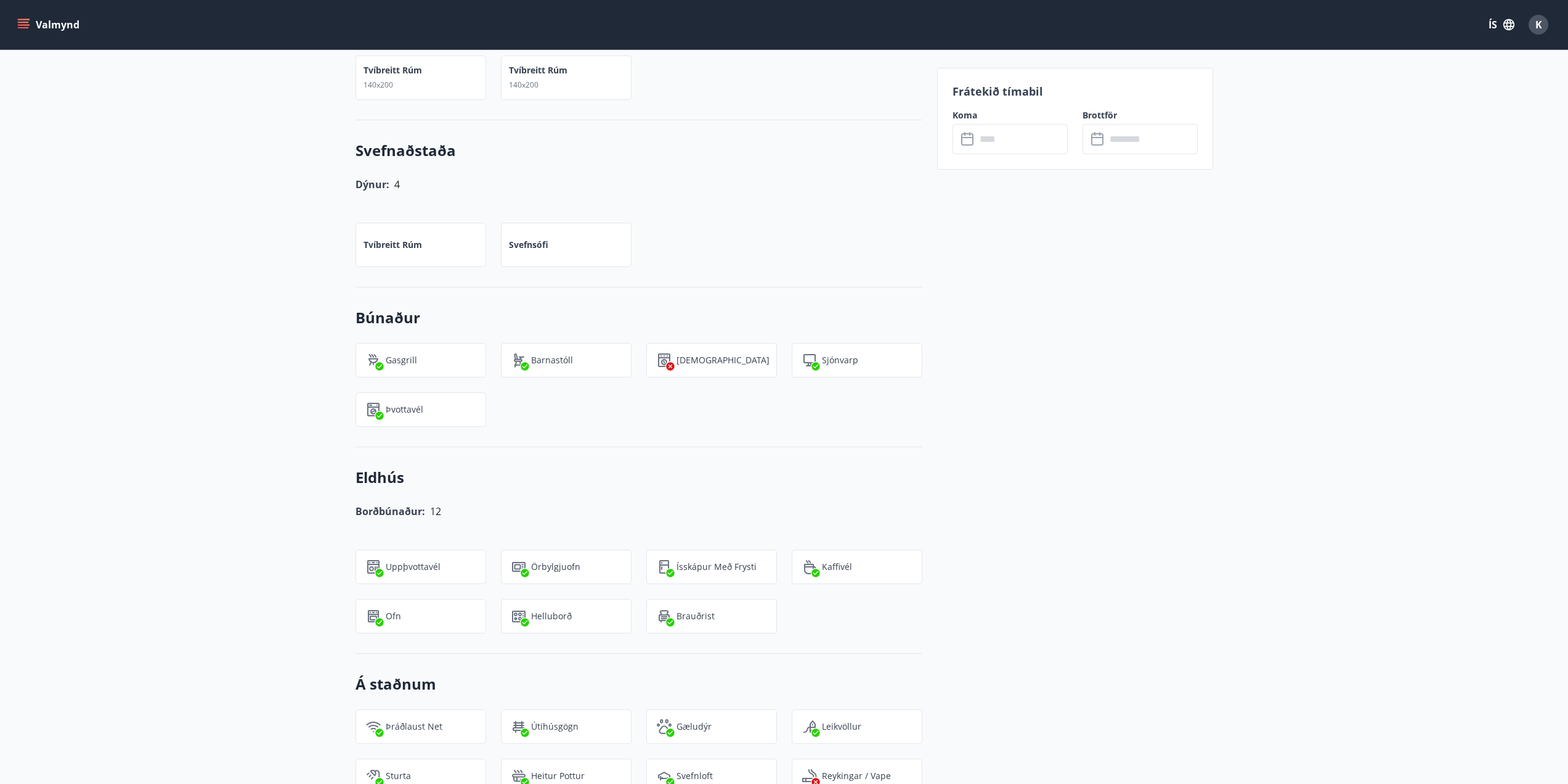
scroll to position [925, 0]
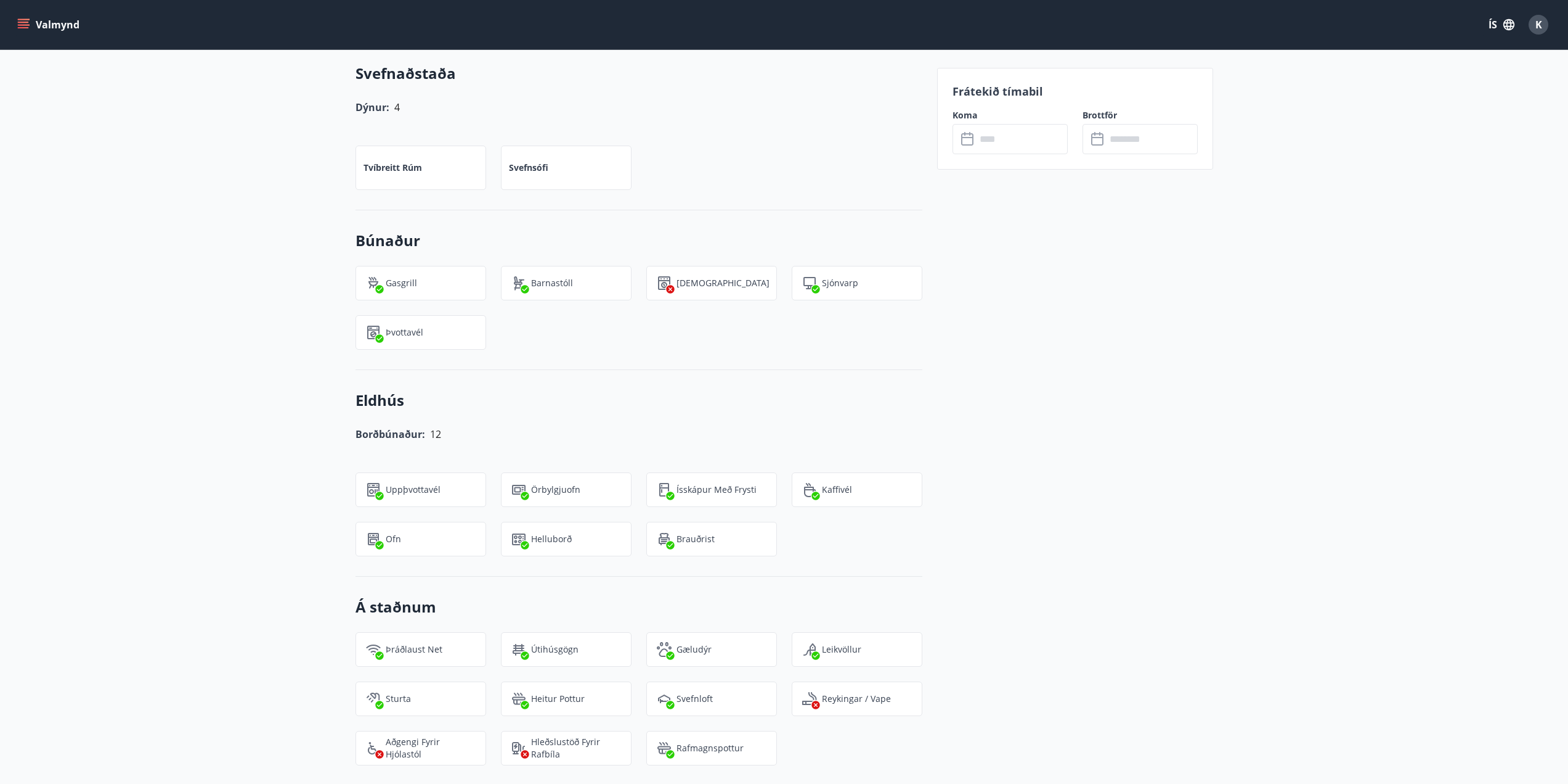
click at [256, 365] on div "+3 Myndir Upplýsingar Glæsilegt orlofshús LL að Geysi í [GEOGRAPHIC_DATA] í Bis…" at bounding box center [784, 391] width 1568 height 1892
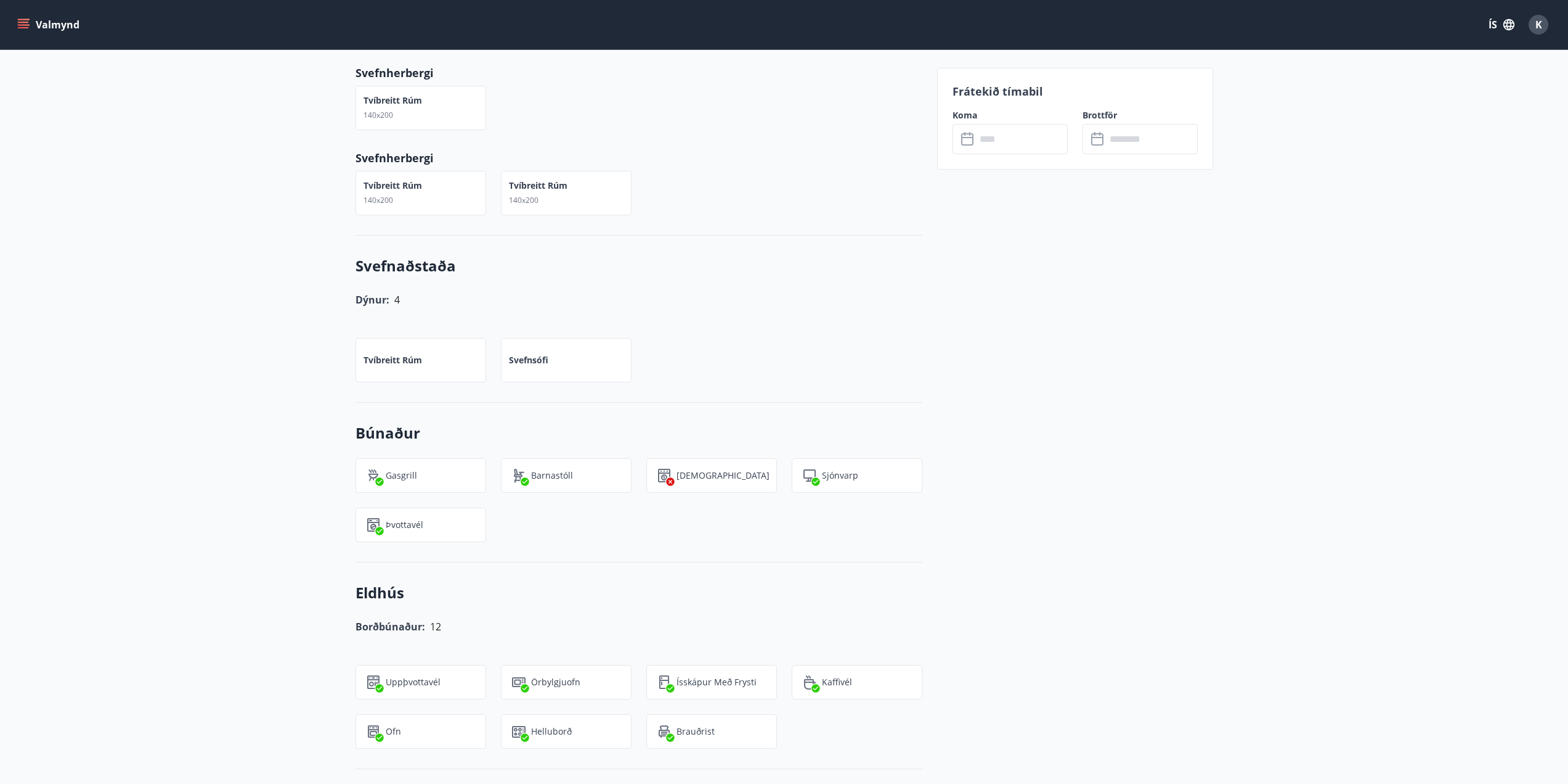
scroll to position [801, 0]
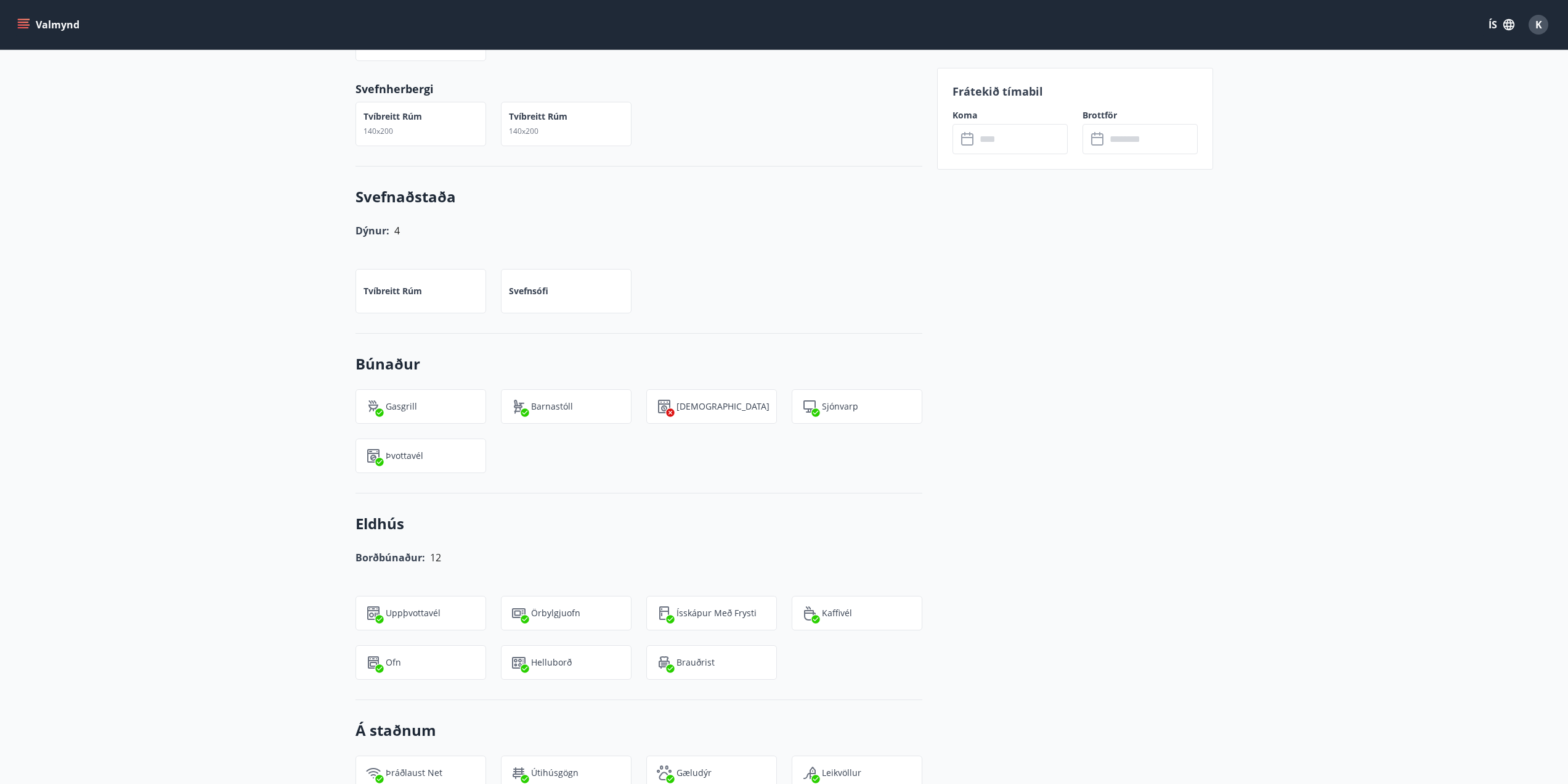
drag, startPoint x: 226, startPoint y: 314, endPoint x: 219, endPoint y: 313, distance: 7.1
click at [226, 314] on div "+3 Myndir Upplýsingar Glæsilegt orlofshús LL að Geysi í [GEOGRAPHIC_DATA] í Bis…" at bounding box center [784, 514] width 1568 height 1892
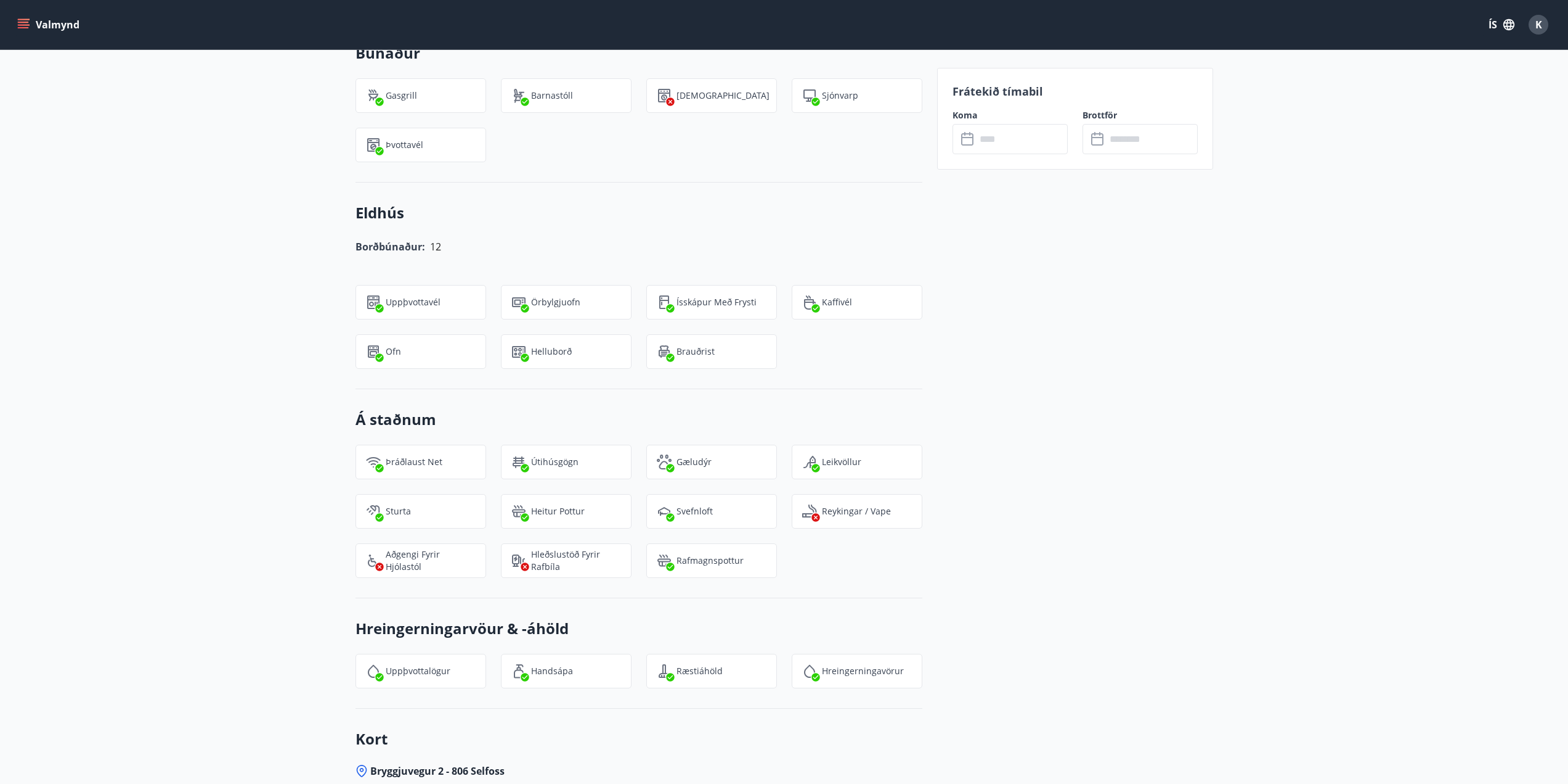
scroll to position [1171, 0]
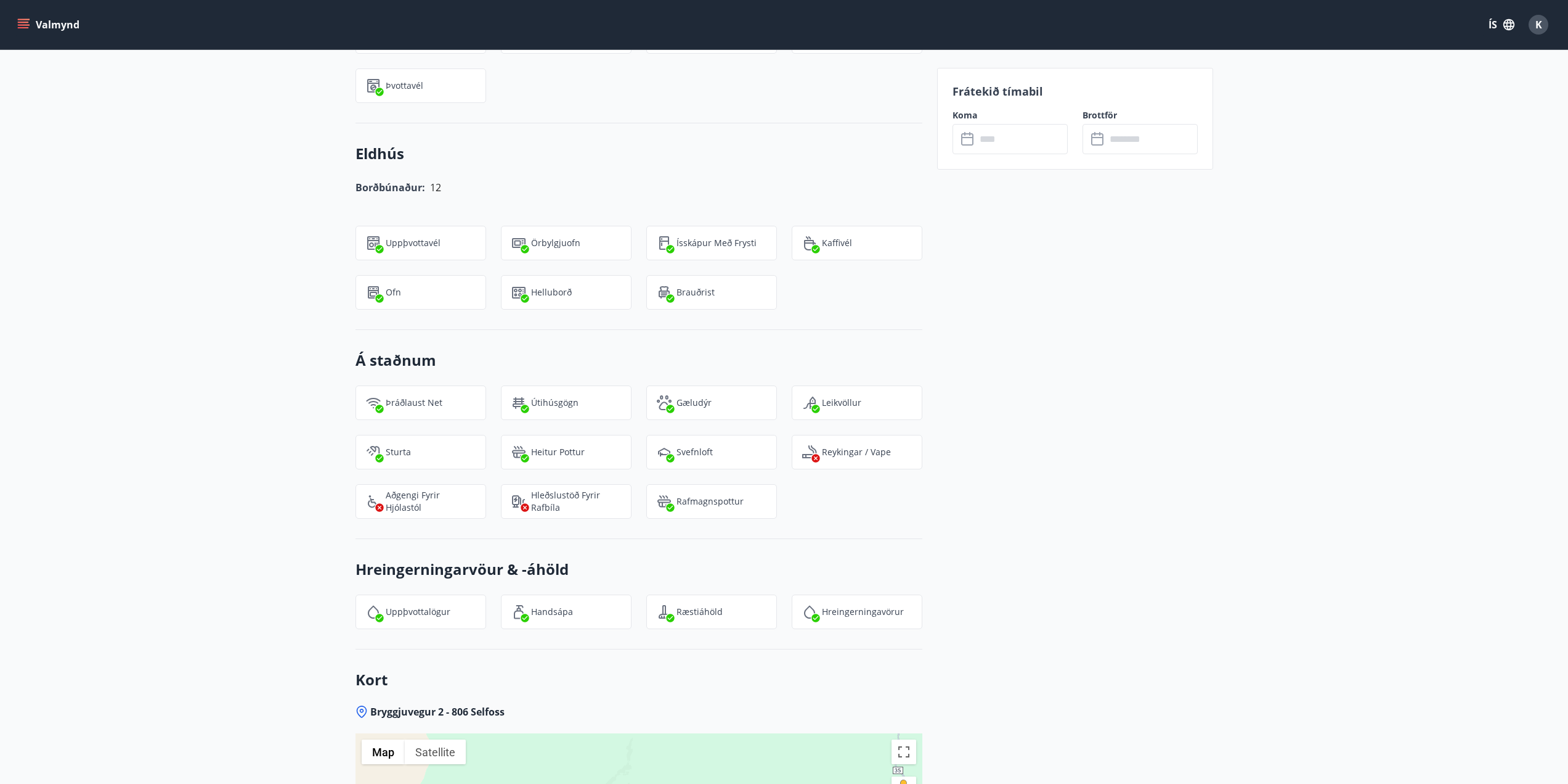
click at [204, 299] on div "+3 Myndir Upplýsingar Glæsilegt orlofshús LL að Geysi í [GEOGRAPHIC_DATA] í Bis…" at bounding box center [784, 144] width 1568 height 1892
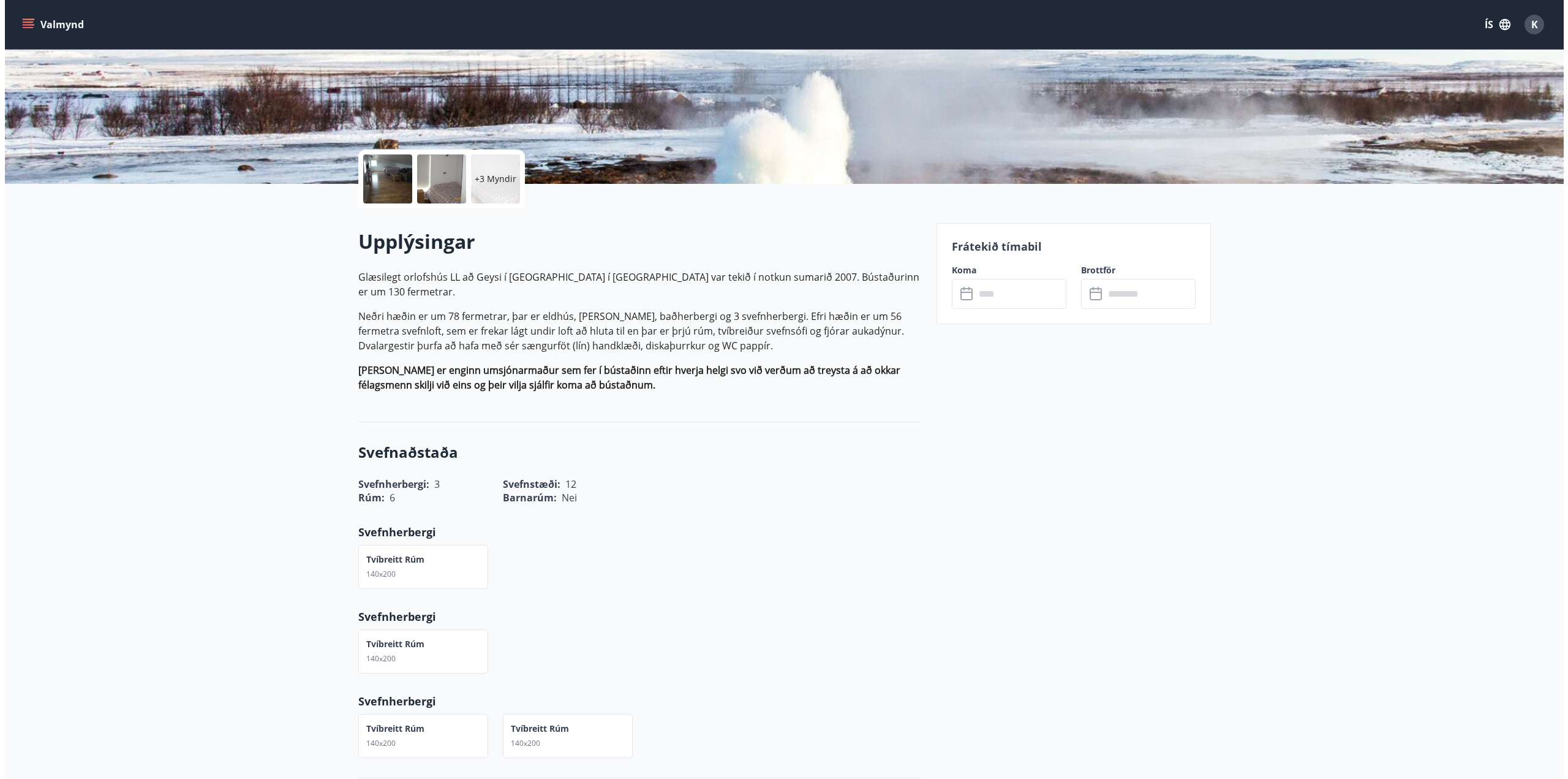
scroll to position [0, 0]
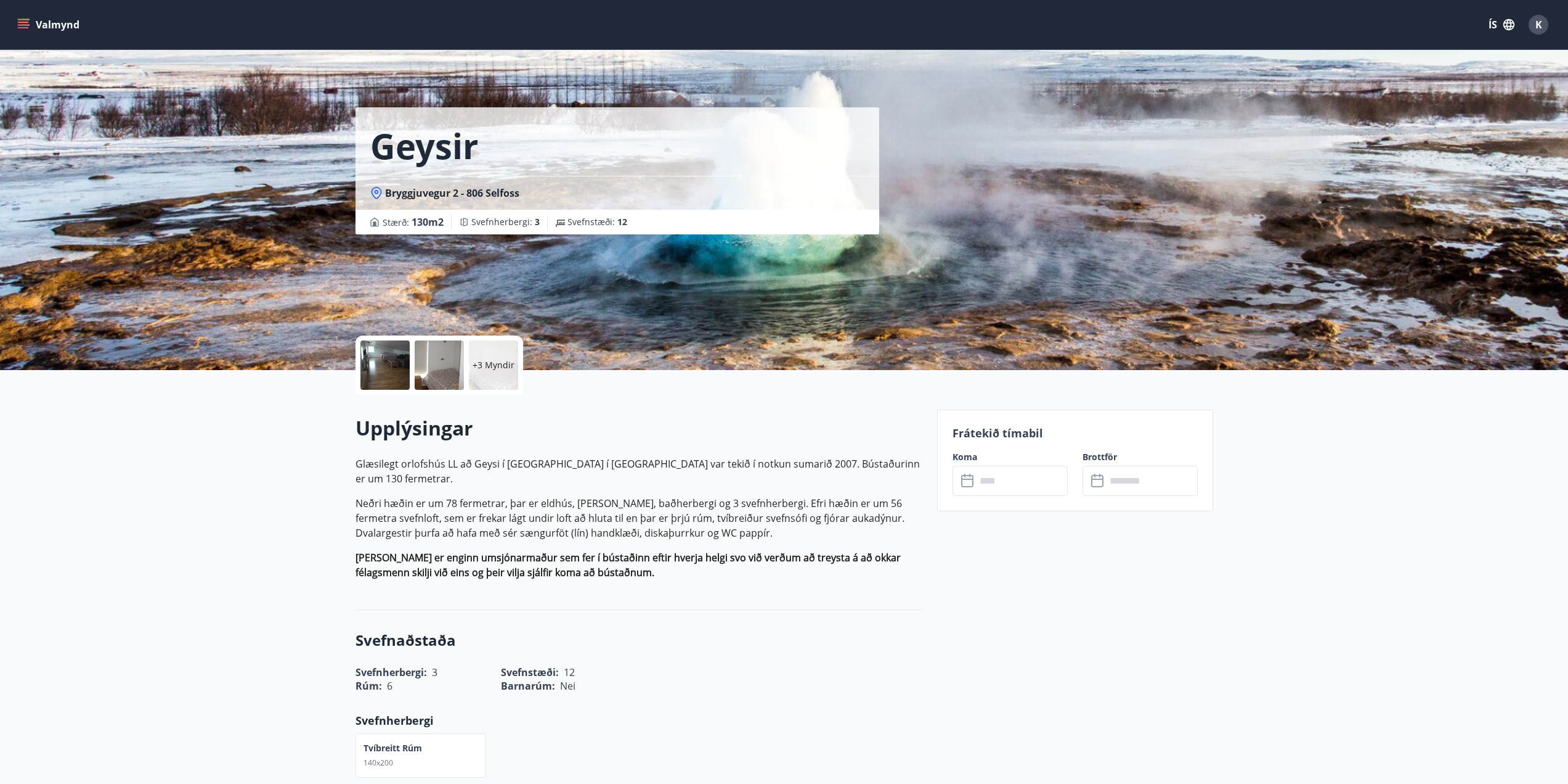
click at [384, 357] on div at bounding box center [385, 365] width 49 height 49
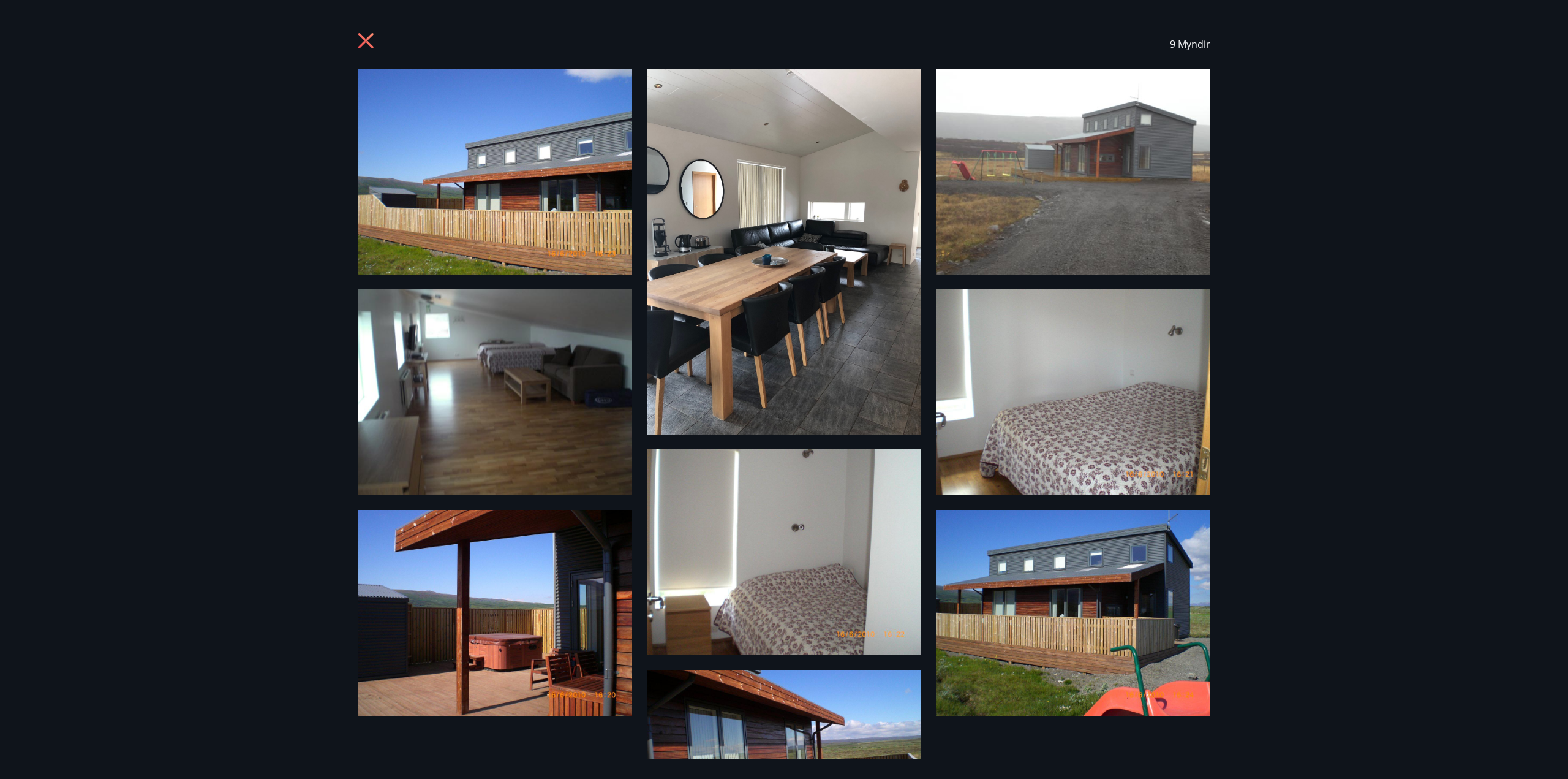
click at [116, 311] on div "9 Myndir" at bounding box center [784, 390] width 1568 height 779
